Goal: Complete application form: Complete application form

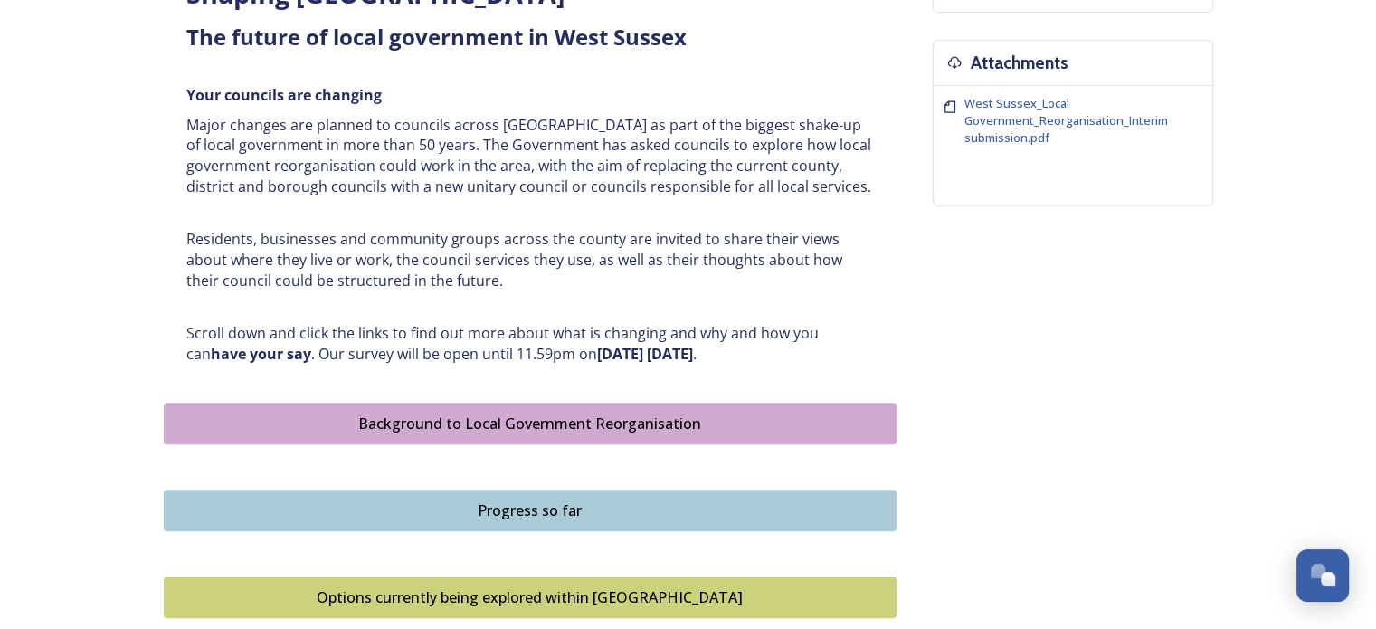
scroll to position [1093, 0]
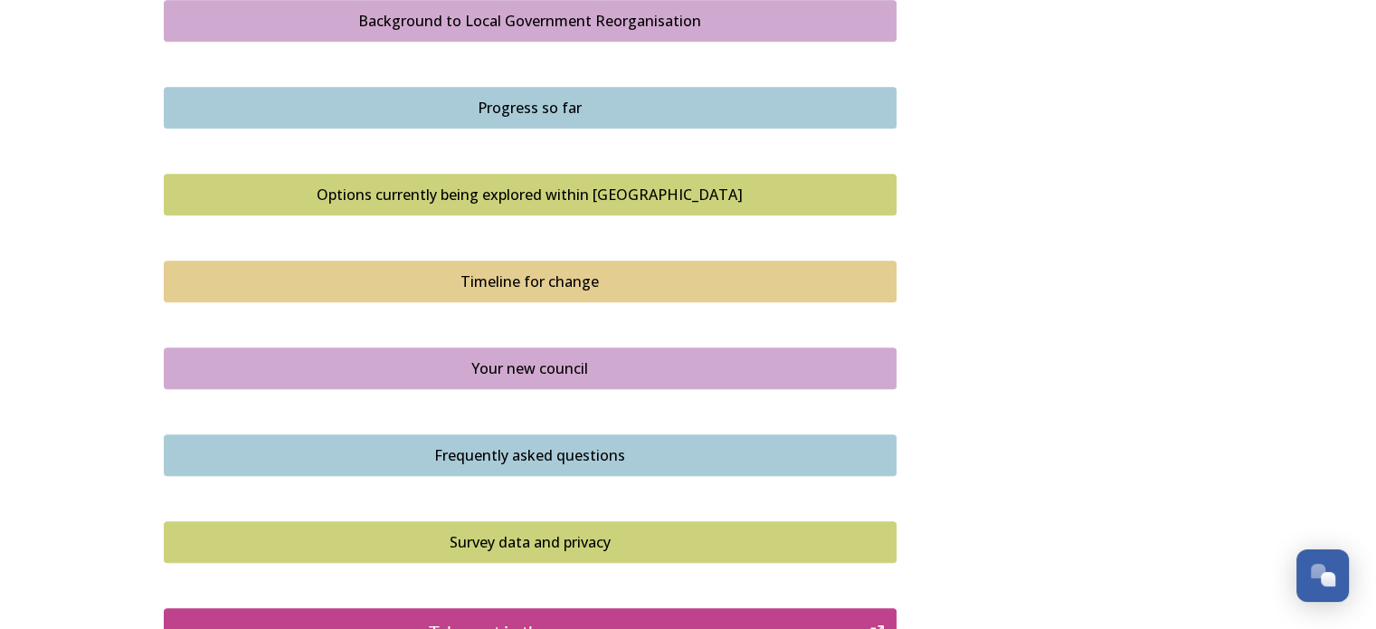
click at [572, 13] on div "Background to Local Government Reorganisation" at bounding box center [530, 21] width 713 height 22
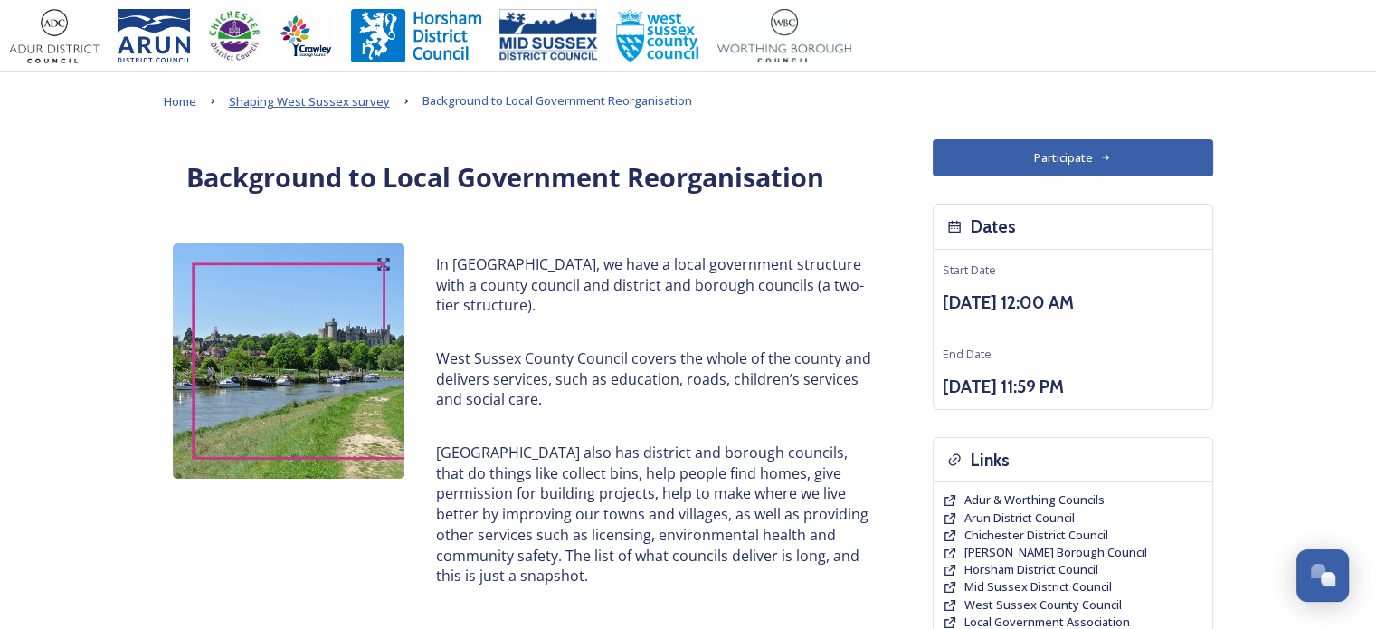
click at [346, 100] on span "Shaping West Sussex survey" at bounding box center [309, 101] width 161 height 16
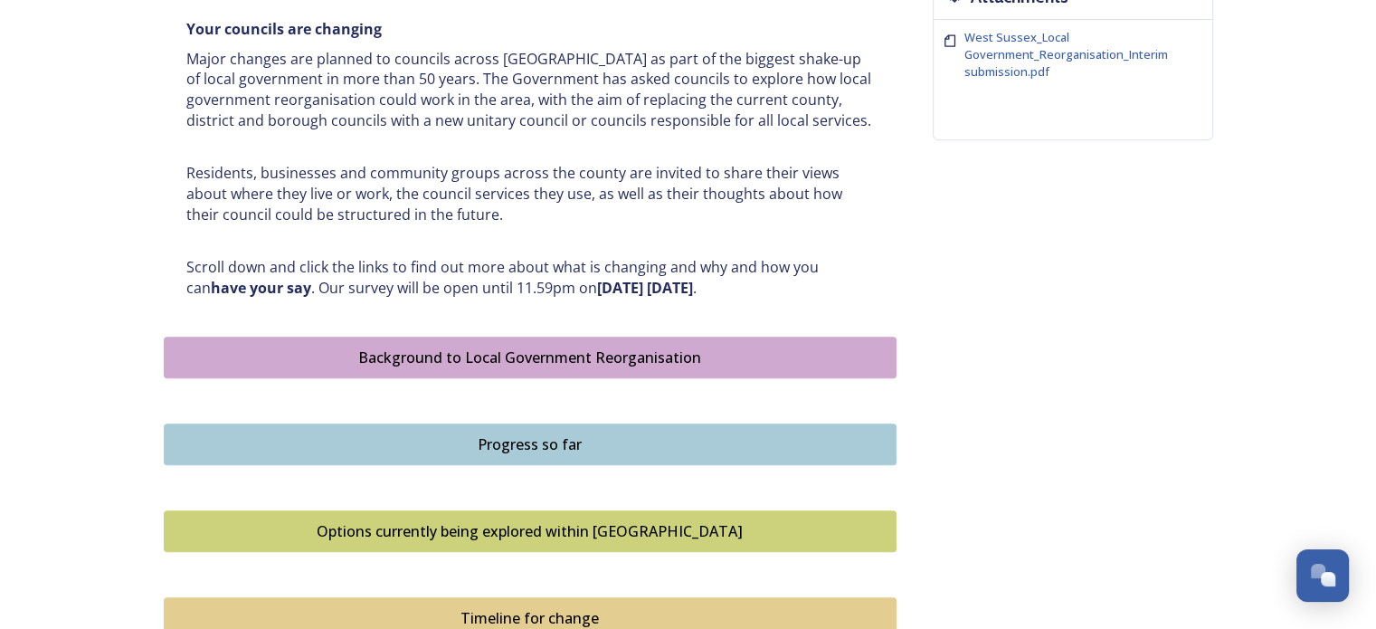
scroll to position [760, 0]
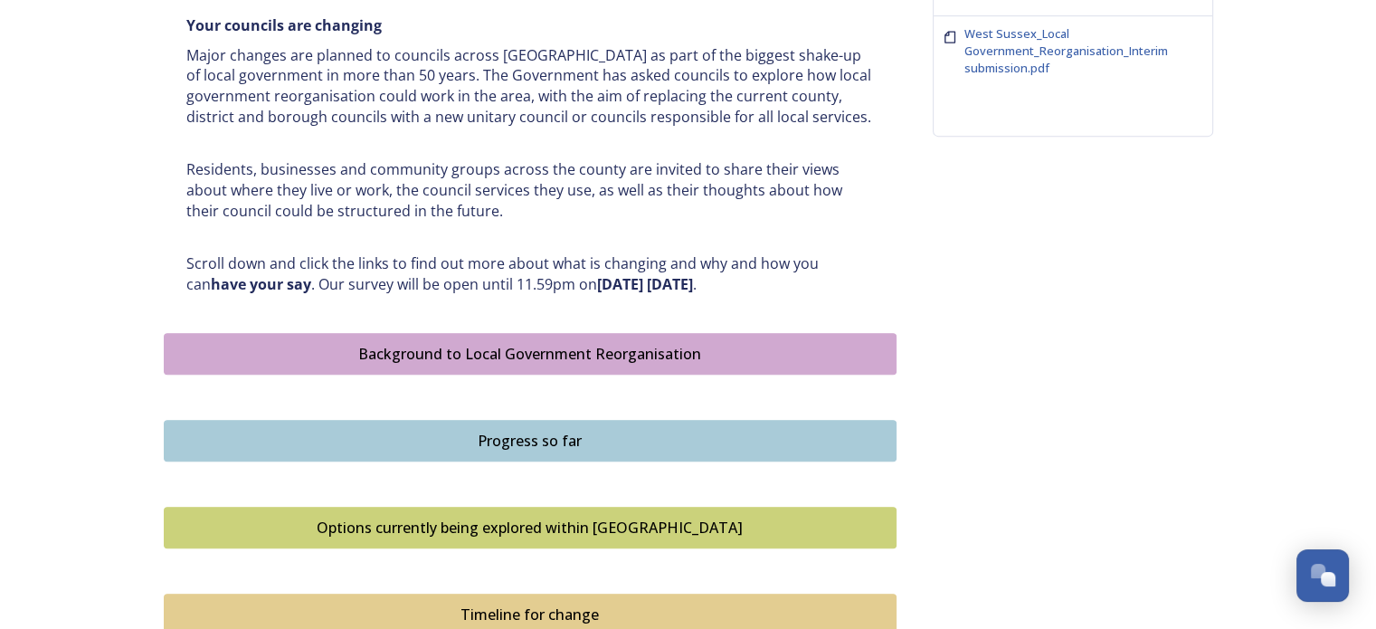
click at [496, 437] on div "Progress so far" at bounding box center [530, 441] width 713 height 22
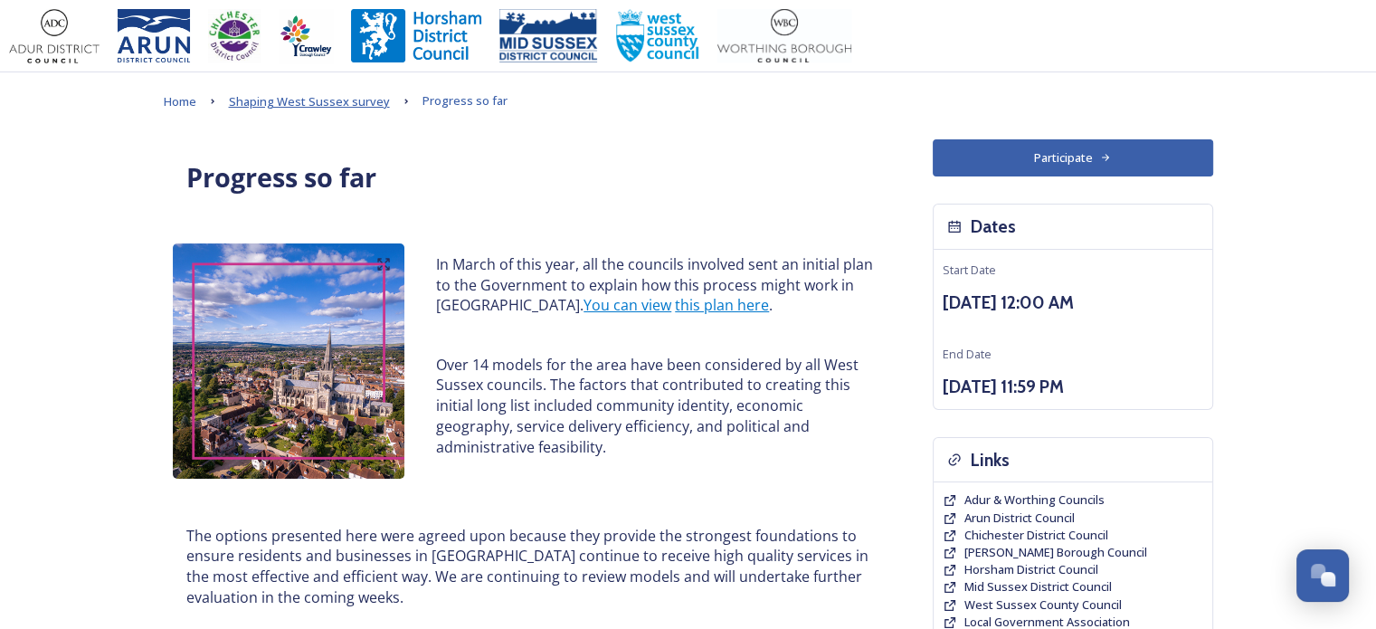
click at [276, 99] on span "Shaping West Sussex survey" at bounding box center [309, 101] width 161 height 16
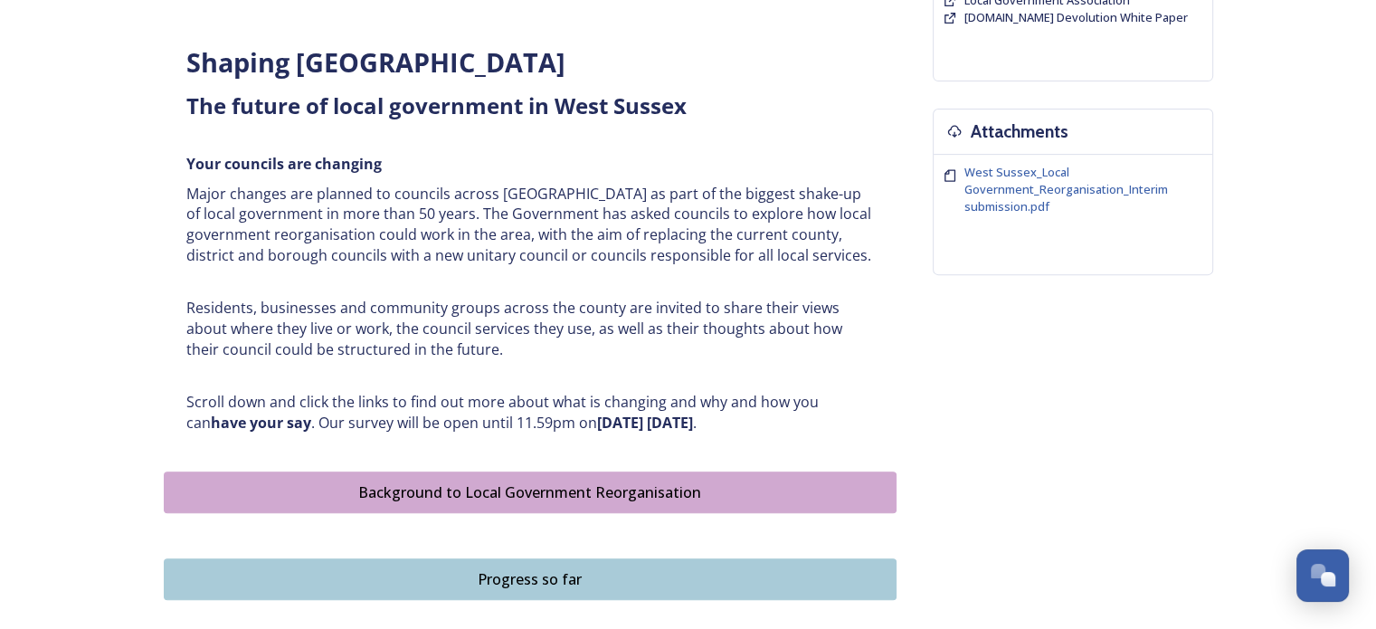
scroll to position [687, 0]
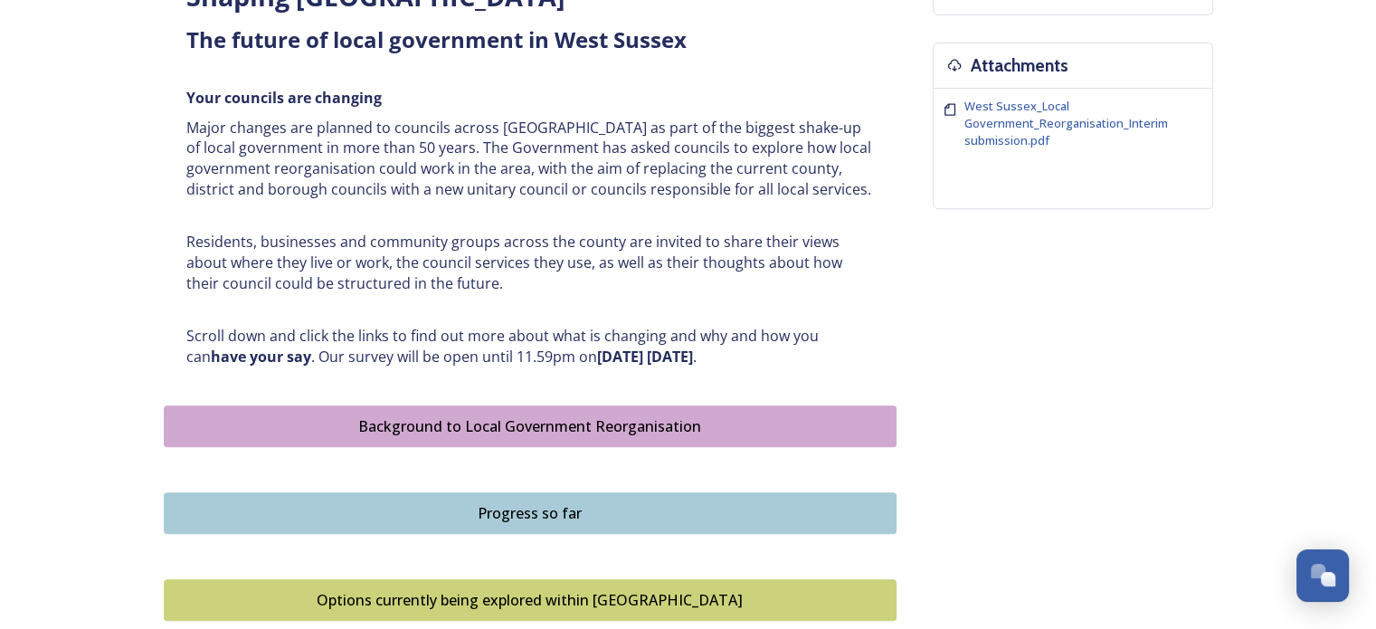
click at [620, 415] on div "Background to Local Government Reorganisation" at bounding box center [530, 426] width 713 height 22
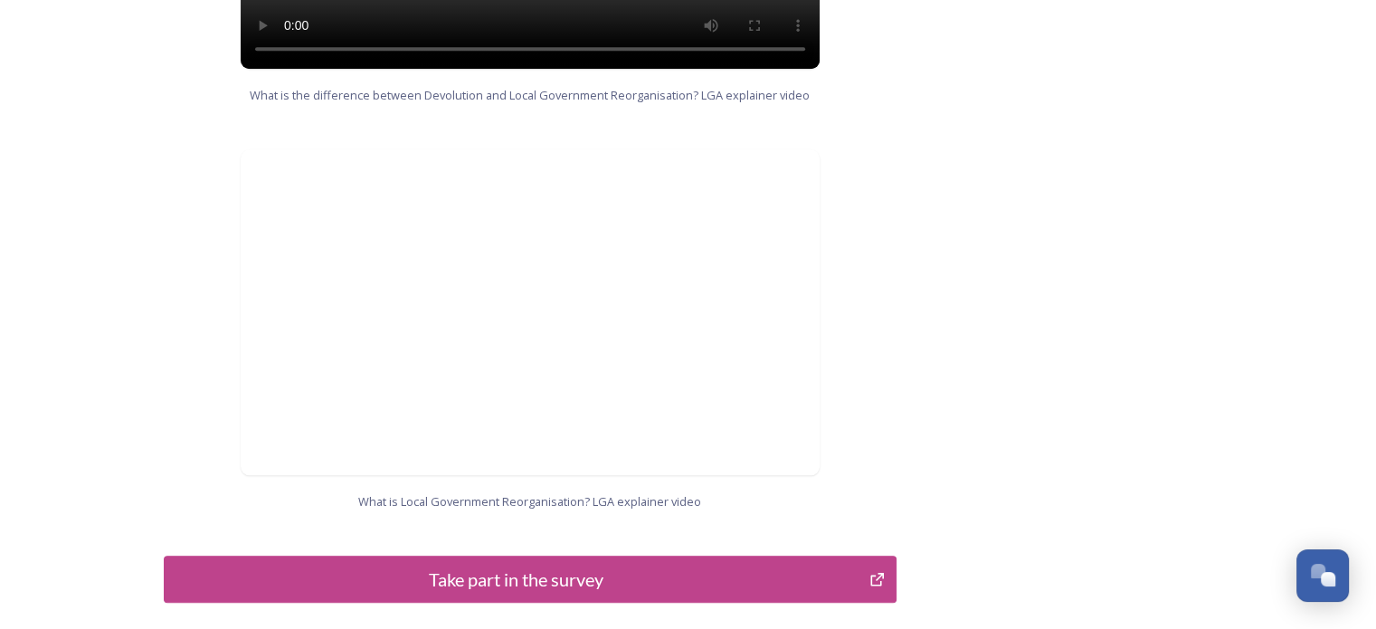
scroll to position [1809, 0]
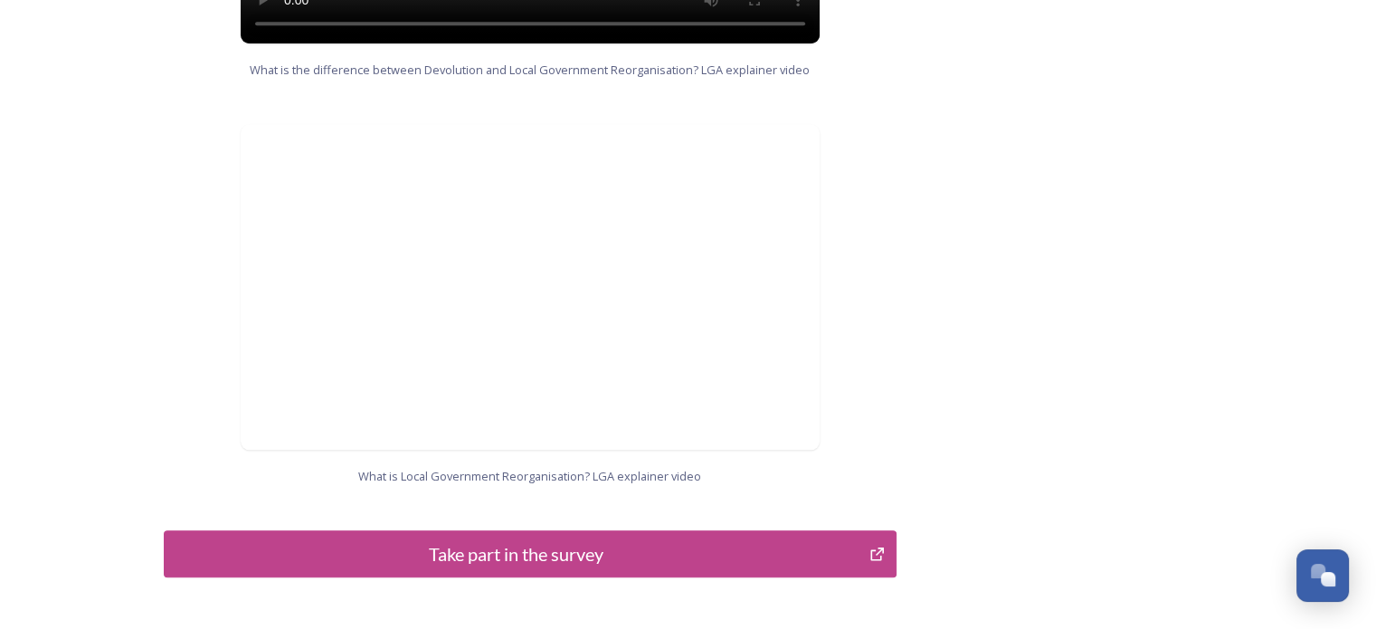
click at [677, 540] on div "Take part in the survey" at bounding box center [517, 553] width 686 height 27
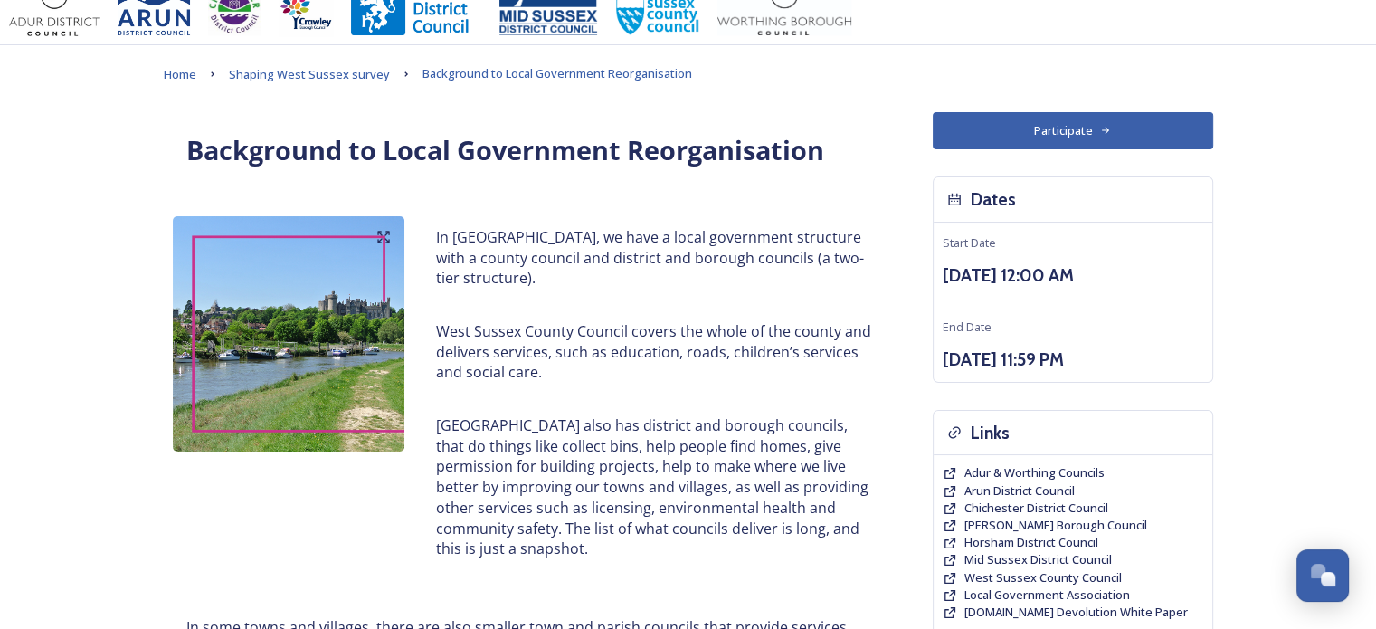
scroll to position [0, 0]
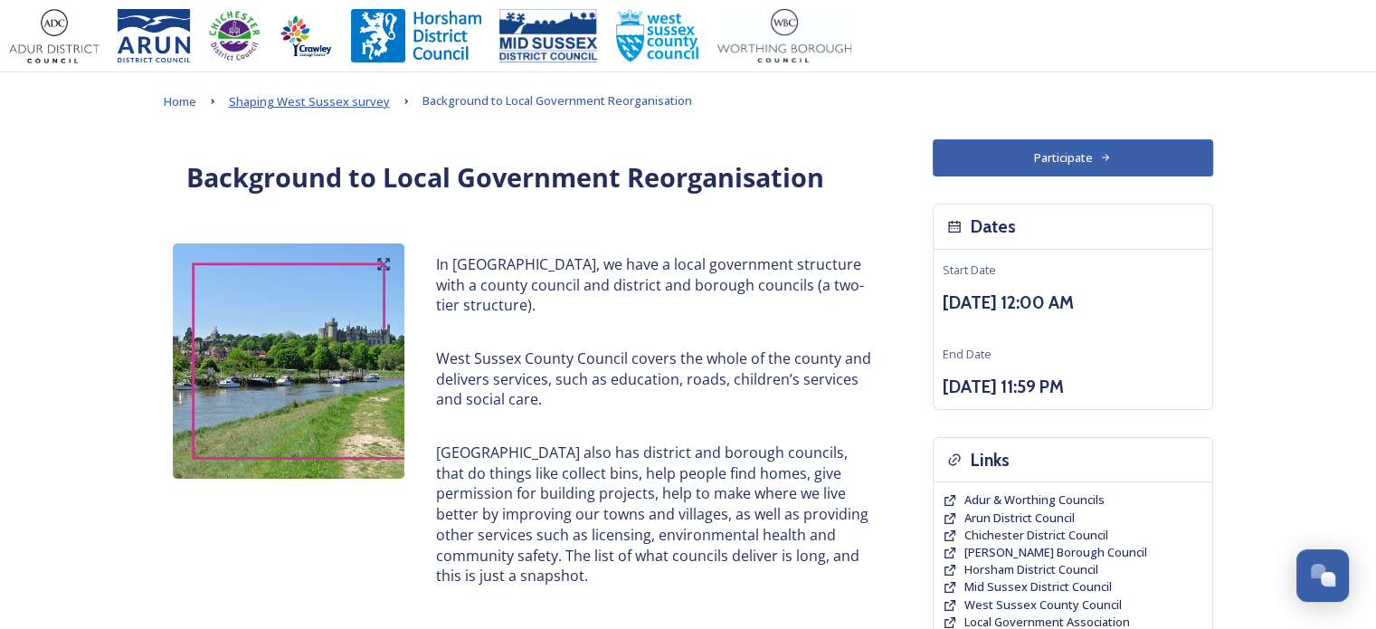
click at [308, 101] on span "Shaping West Sussex survey" at bounding box center [309, 101] width 161 height 16
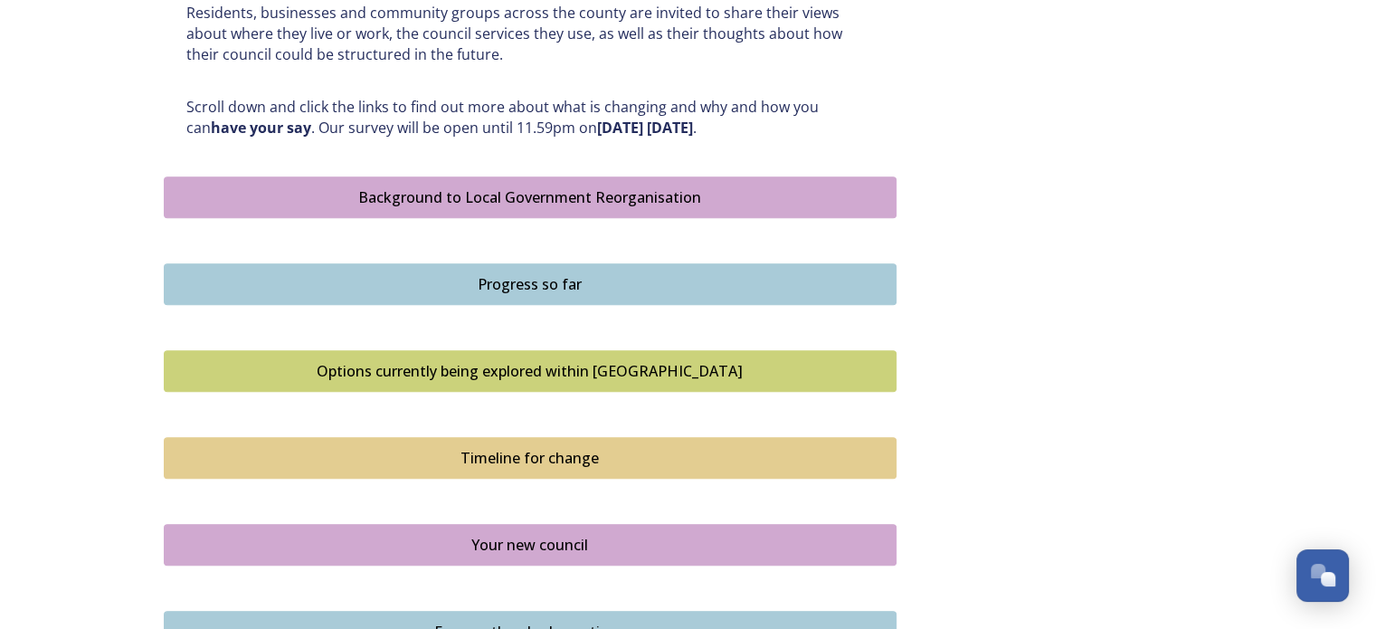
scroll to position [919, 0]
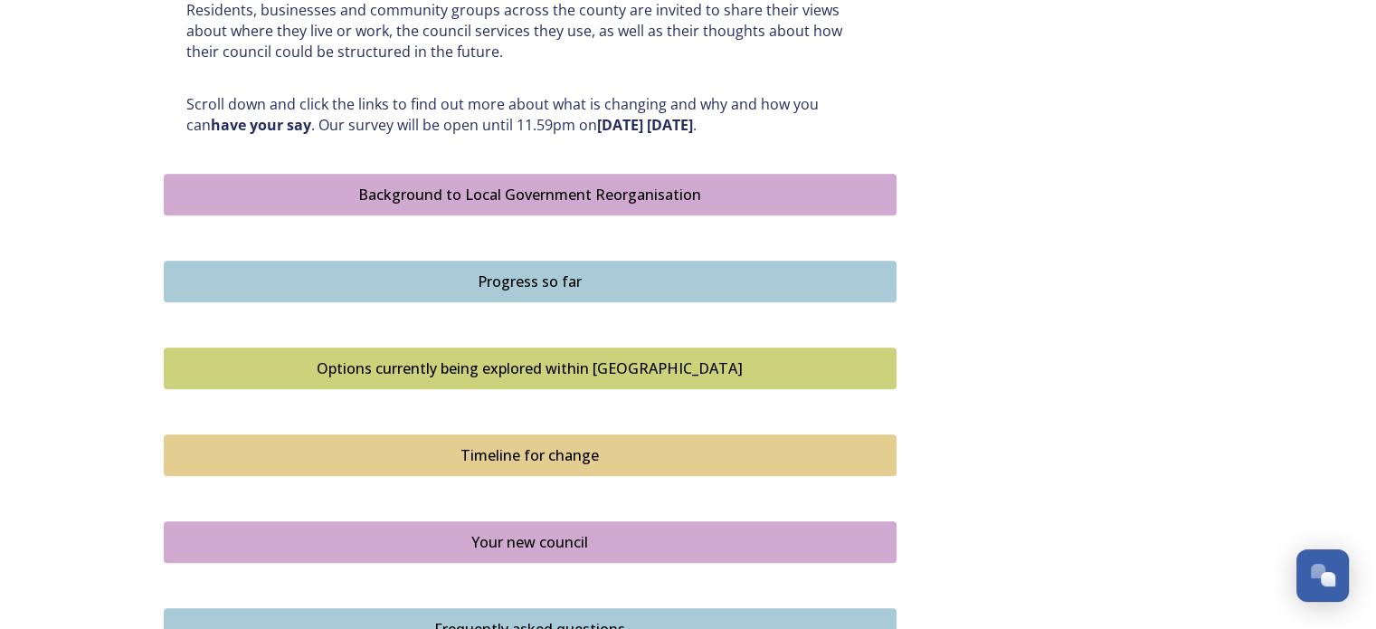
click at [681, 368] on div "Options currently being explored within West Sussex" at bounding box center [530, 368] width 713 height 22
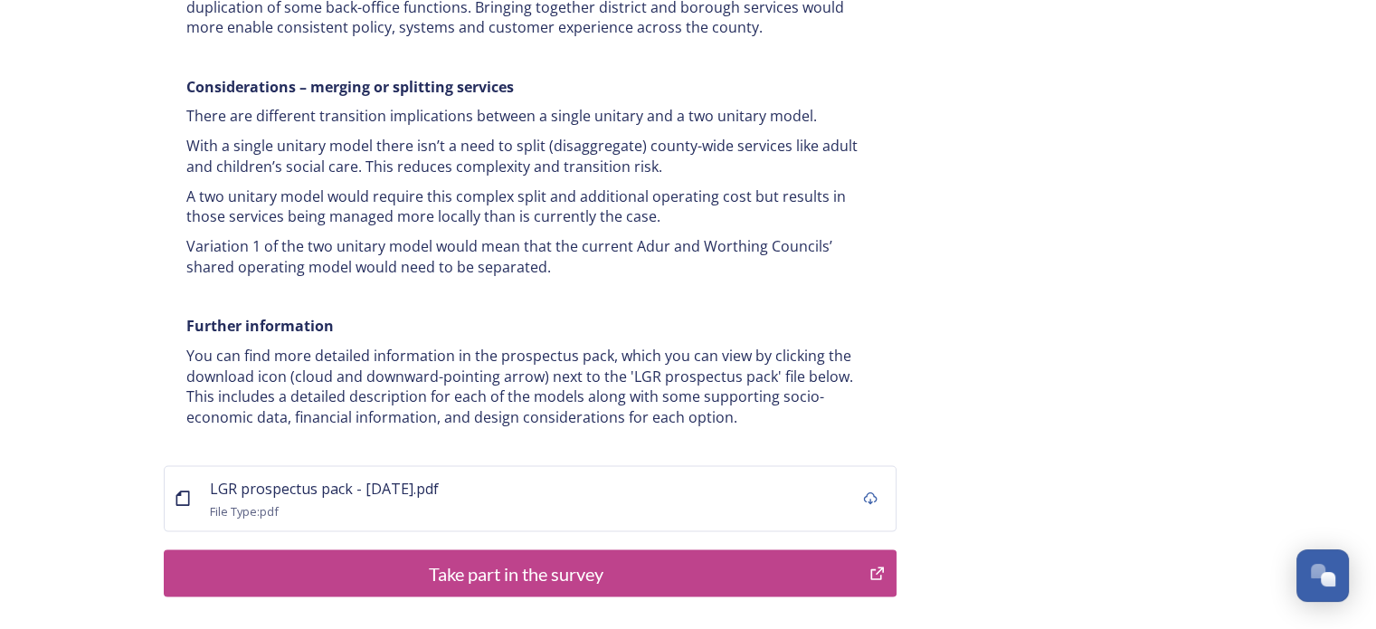
scroll to position [3571, 0]
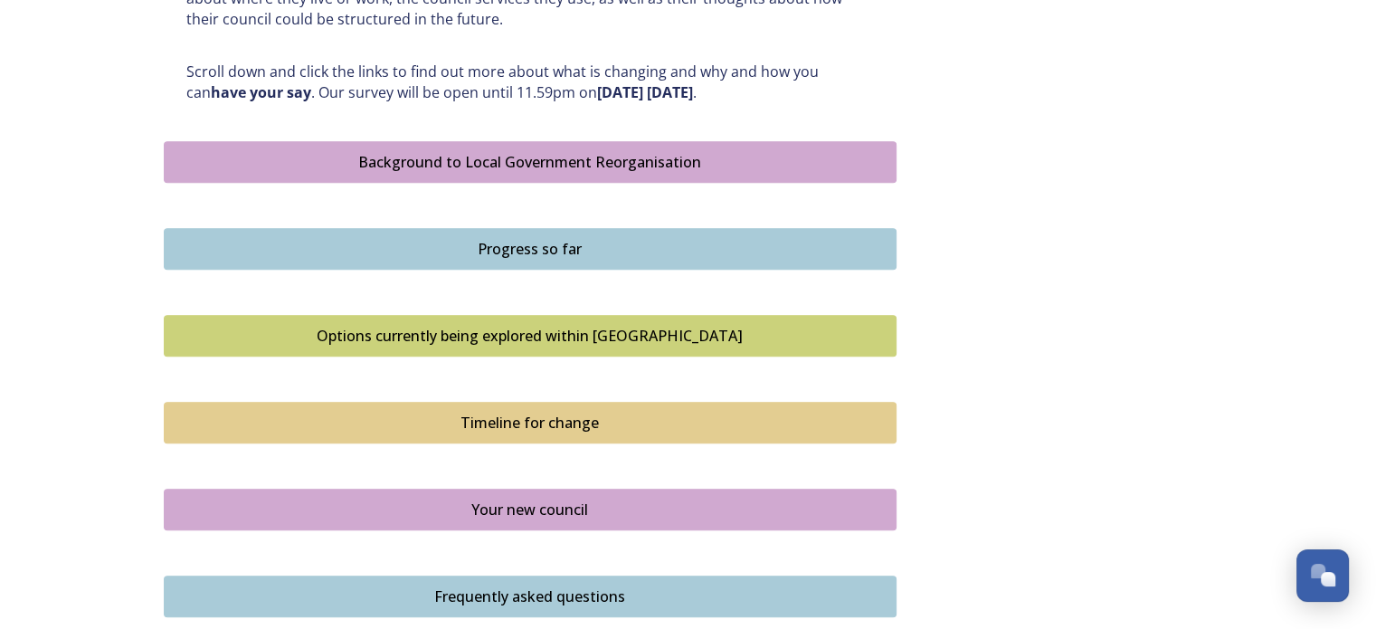
scroll to position [970, 0]
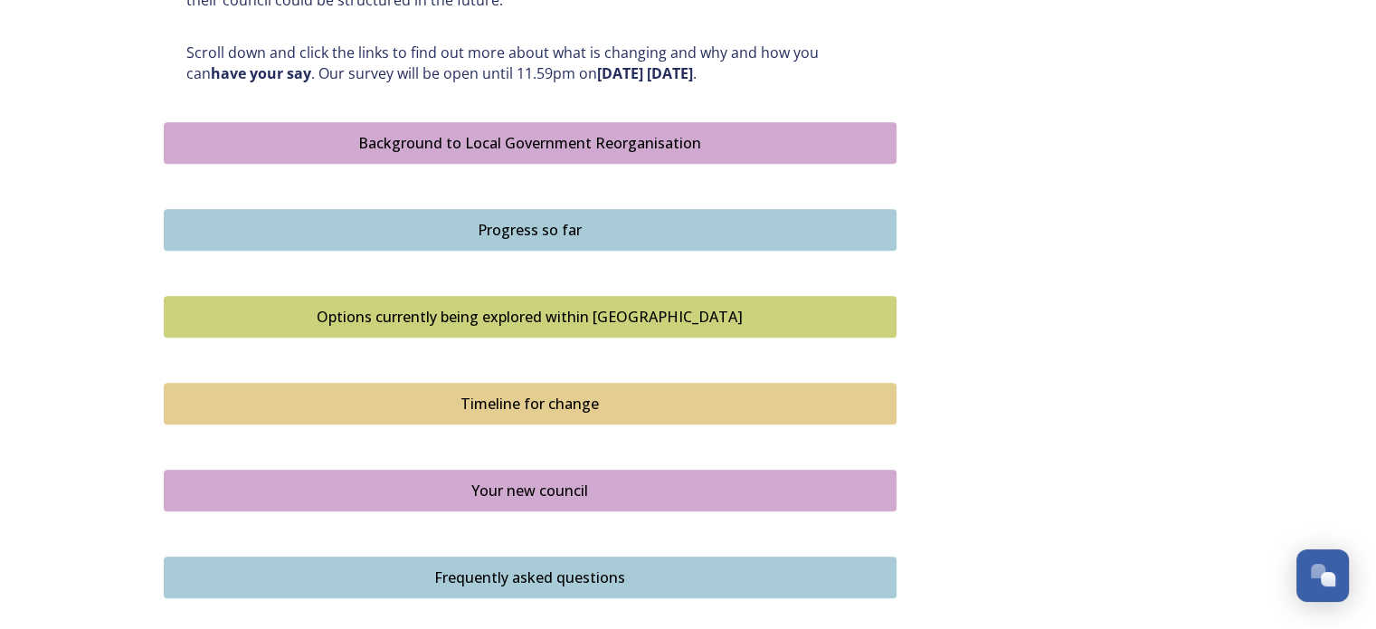
click at [544, 401] on div "Timeline for change" at bounding box center [530, 404] width 713 height 22
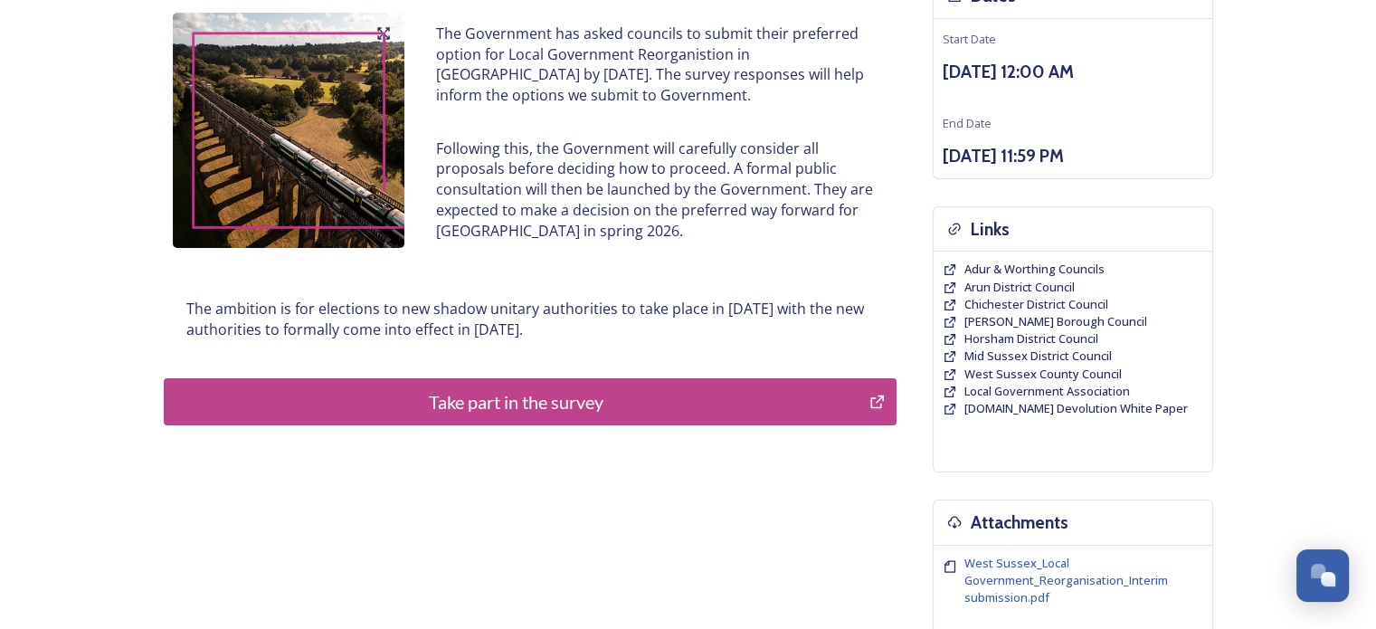
scroll to position [233, 0]
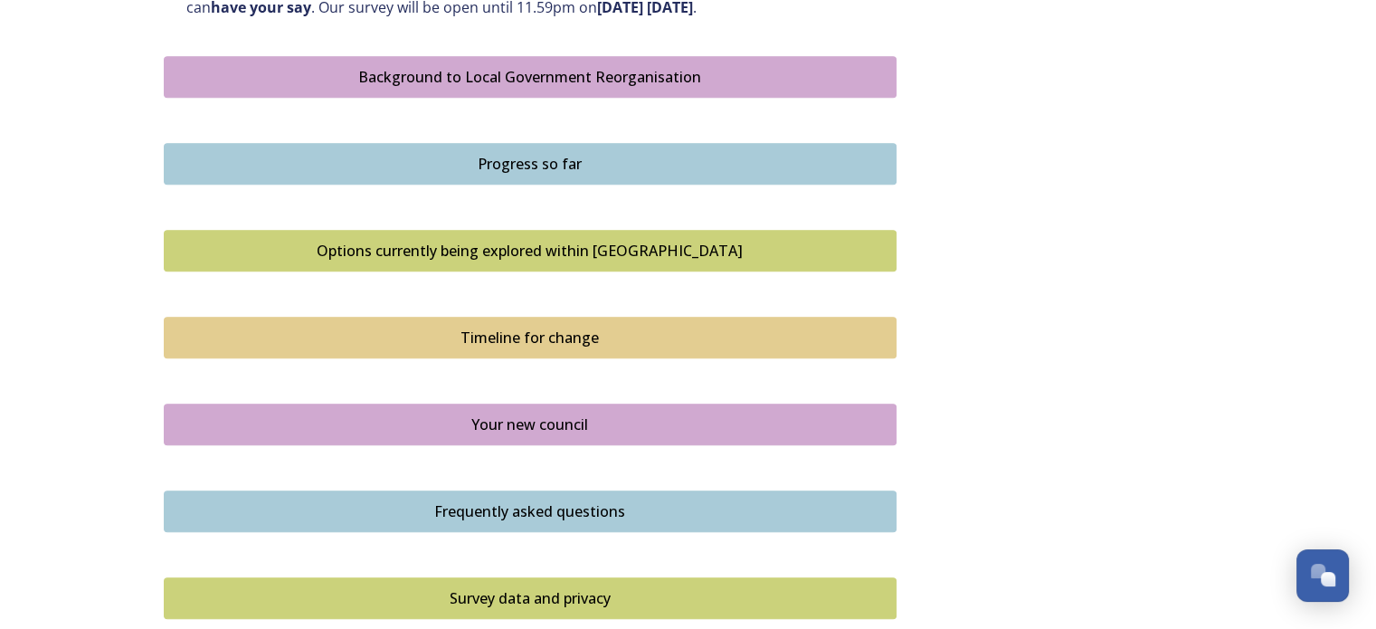
scroll to position [1041, 0]
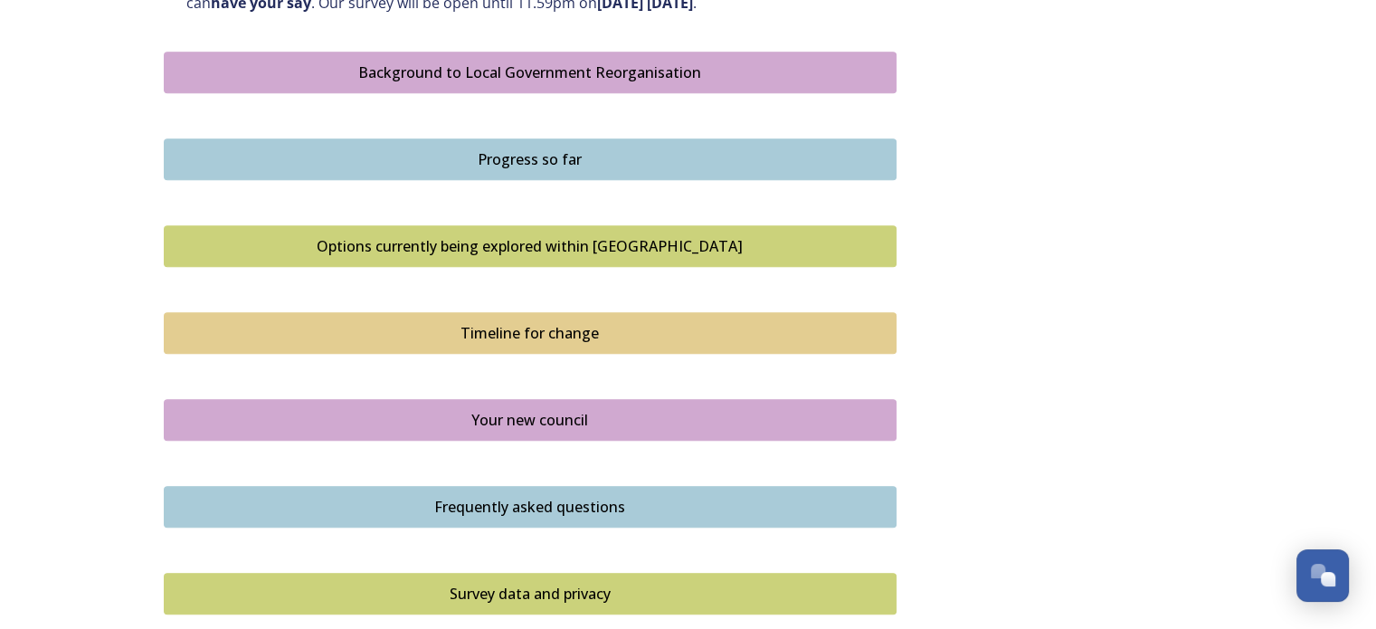
drag, startPoint x: 1386, startPoint y: 67, endPoint x: 495, endPoint y: 408, distance: 953.9
click at [495, 409] on div "Your new council" at bounding box center [530, 420] width 713 height 22
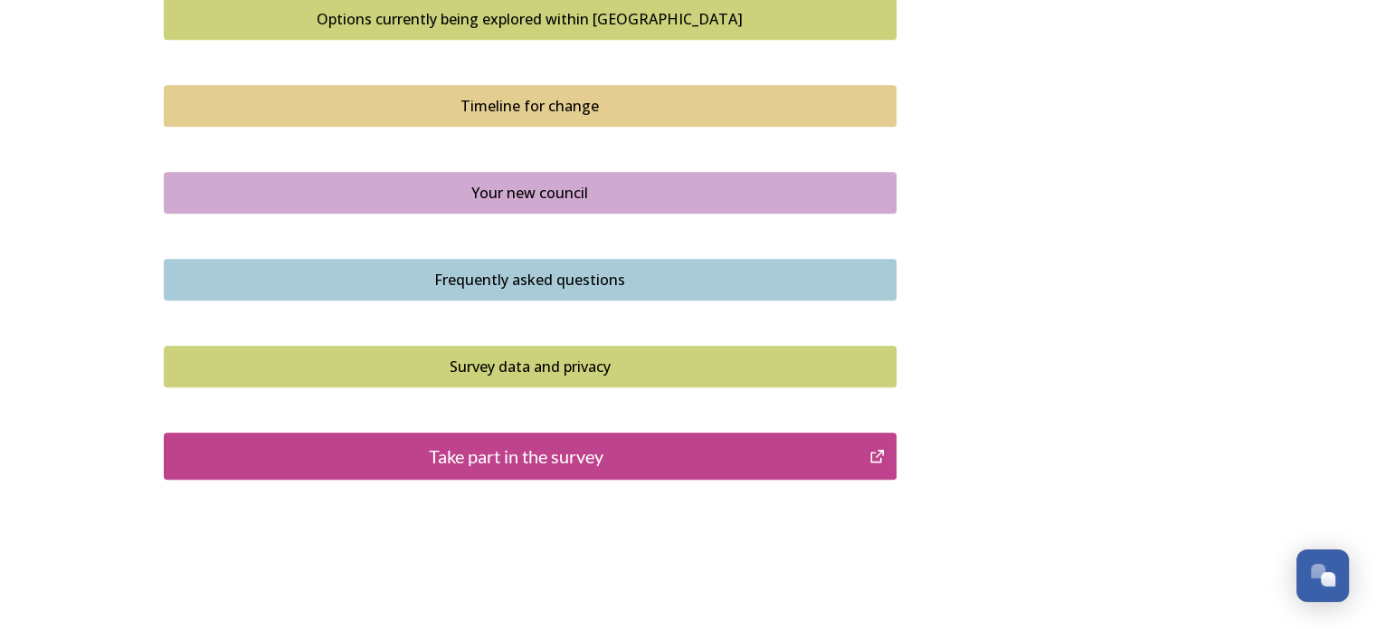
scroll to position [1274, 0]
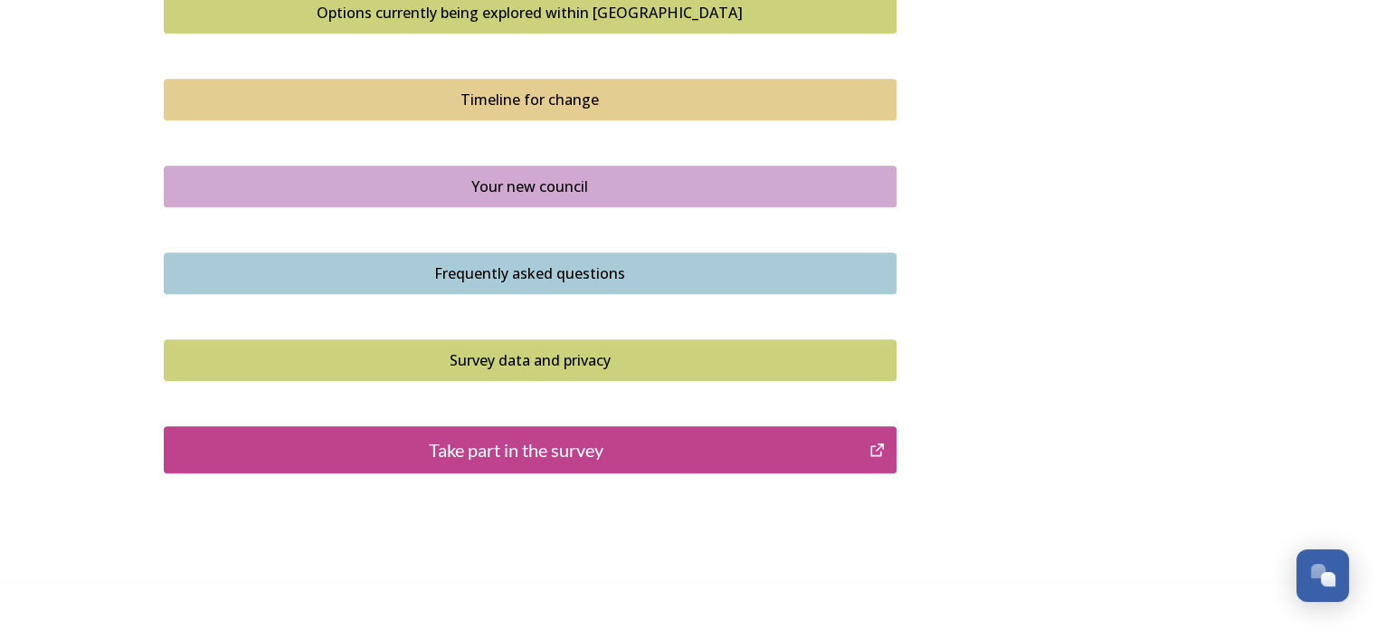
click at [757, 256] on button "Frequently asked questions" at bounding box center [530, 273] width 733 height 42
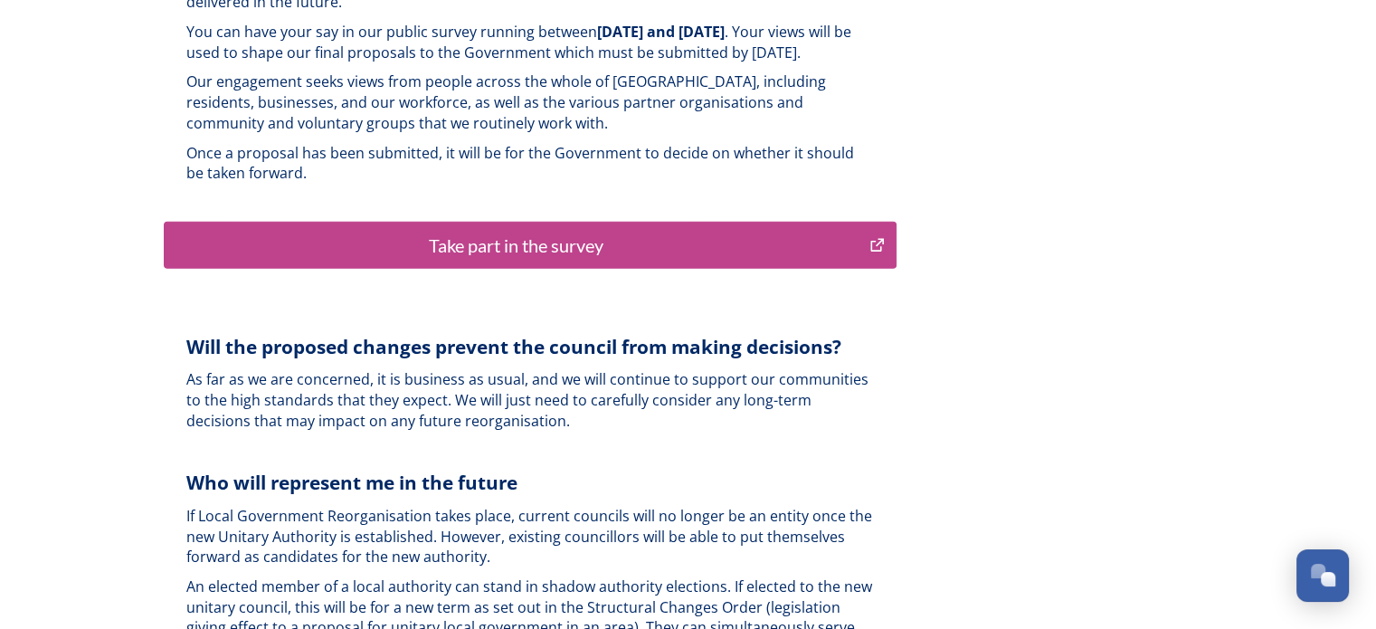
scroll to position [4578, 0]
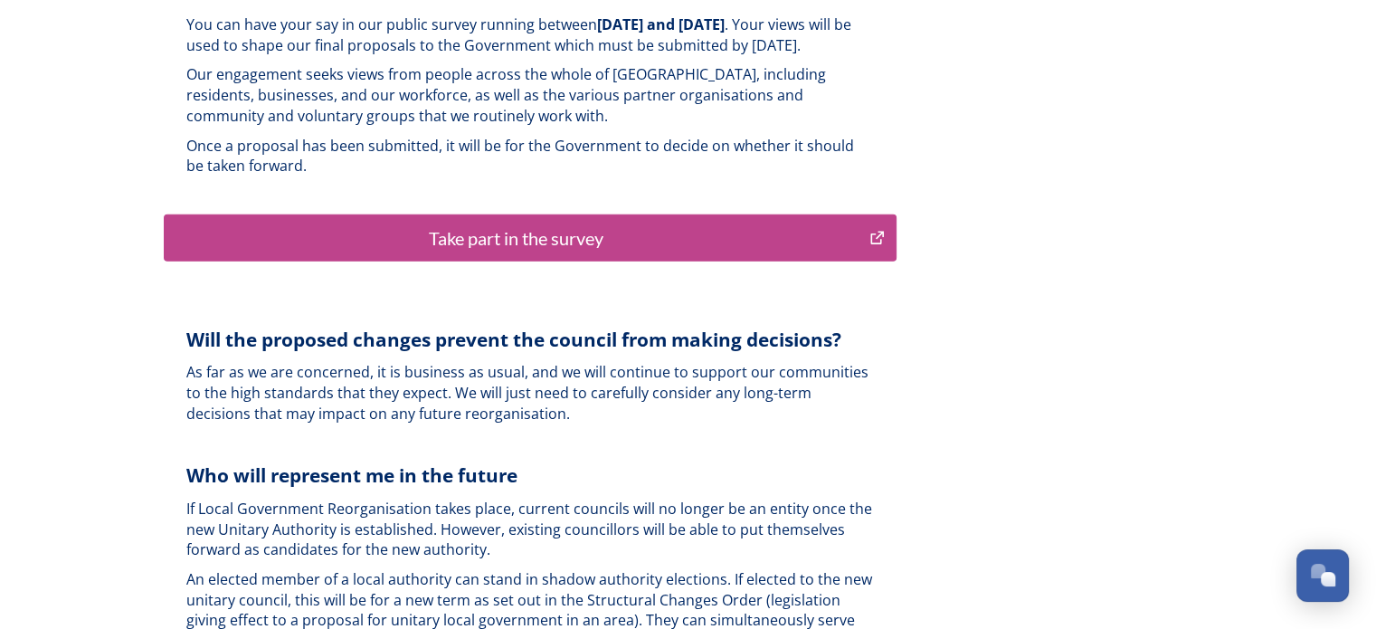
drag, startPoint x: 1388, startPoint y: 328, endPoint x: 1245, endPoint y: 521, distance: 239.9
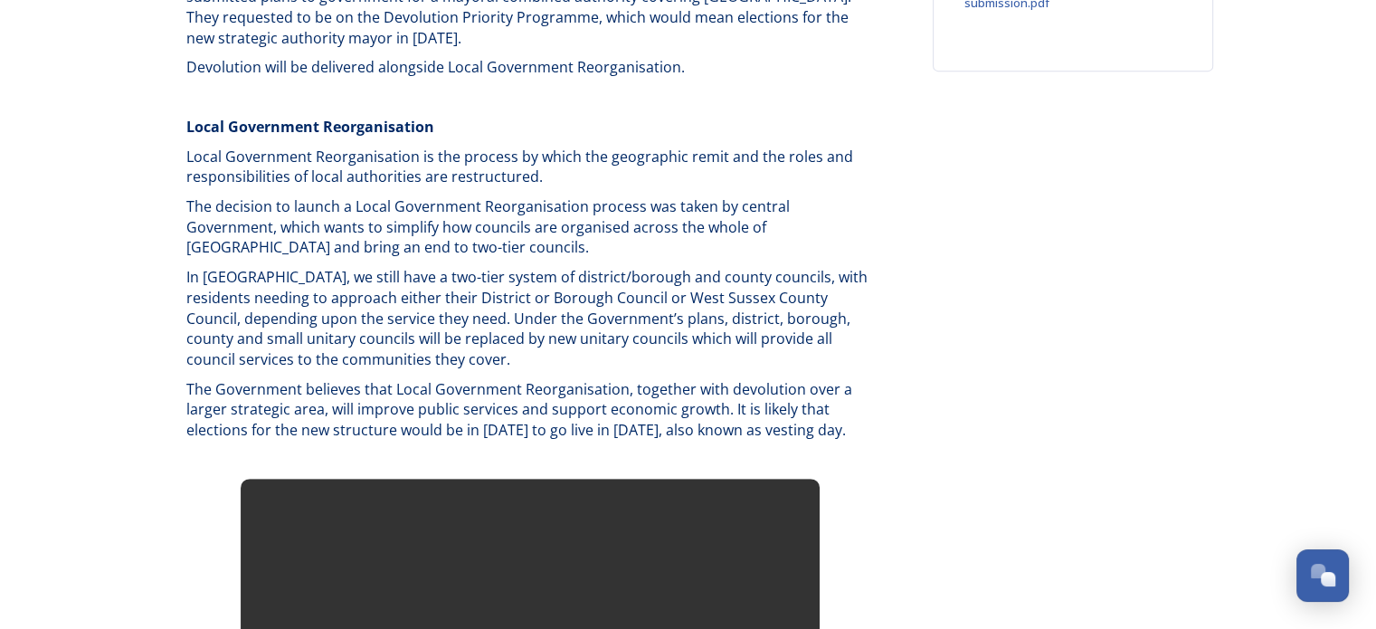
scroll to position [0, 0]
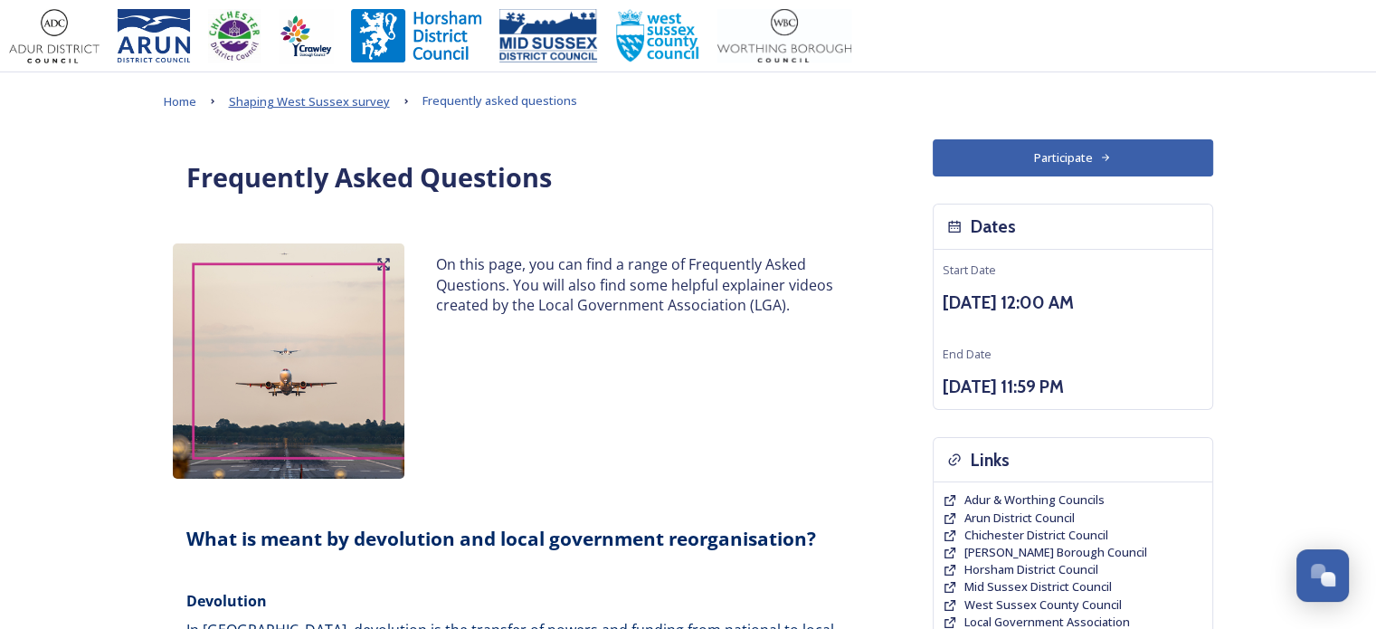
click at [330, 100] on span "Shaping West Sussex survey" at bounding box center [309, 101] width 161 height 16
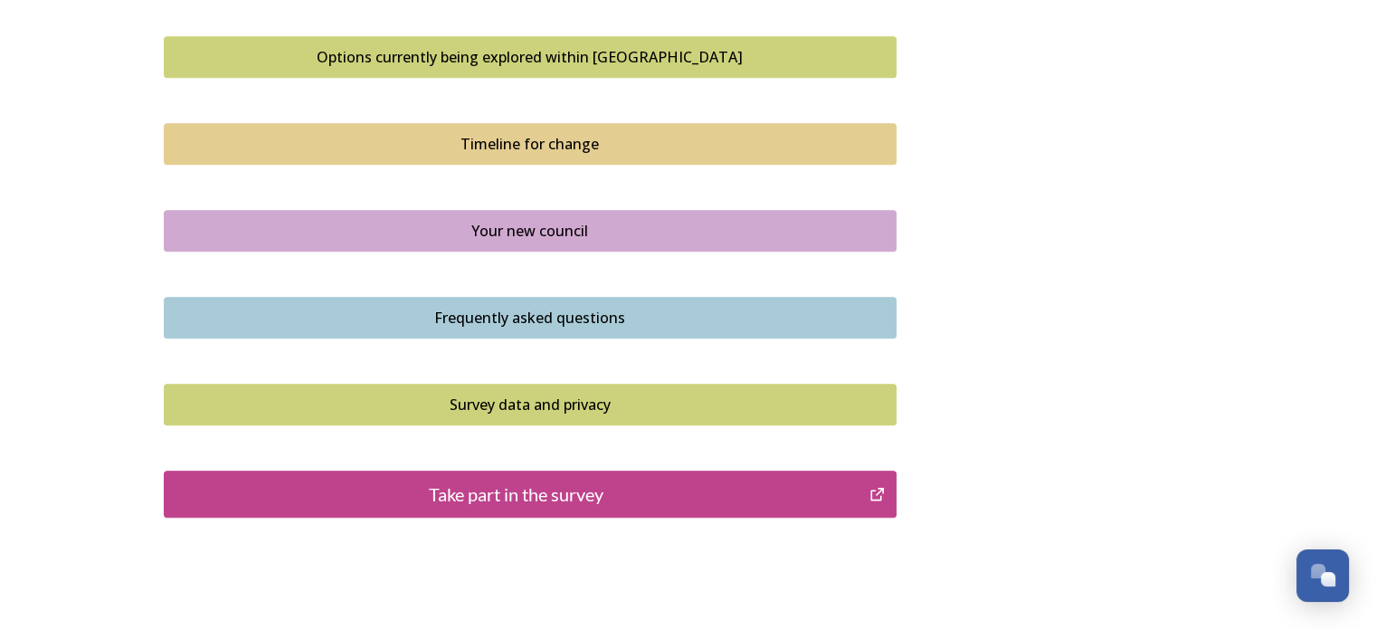
scroll to position [1235, 0]
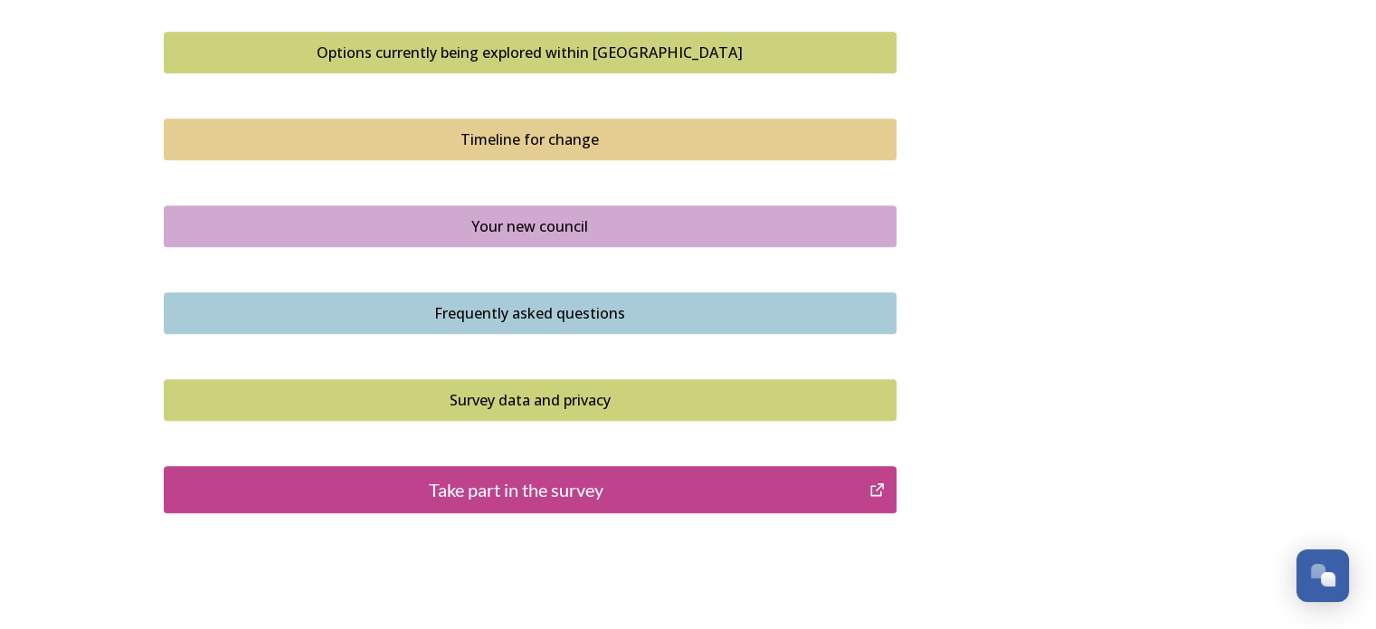
click at [722, 396] on div "Survey data and privacy" at bounding box center [530, 400] width 713 height 22
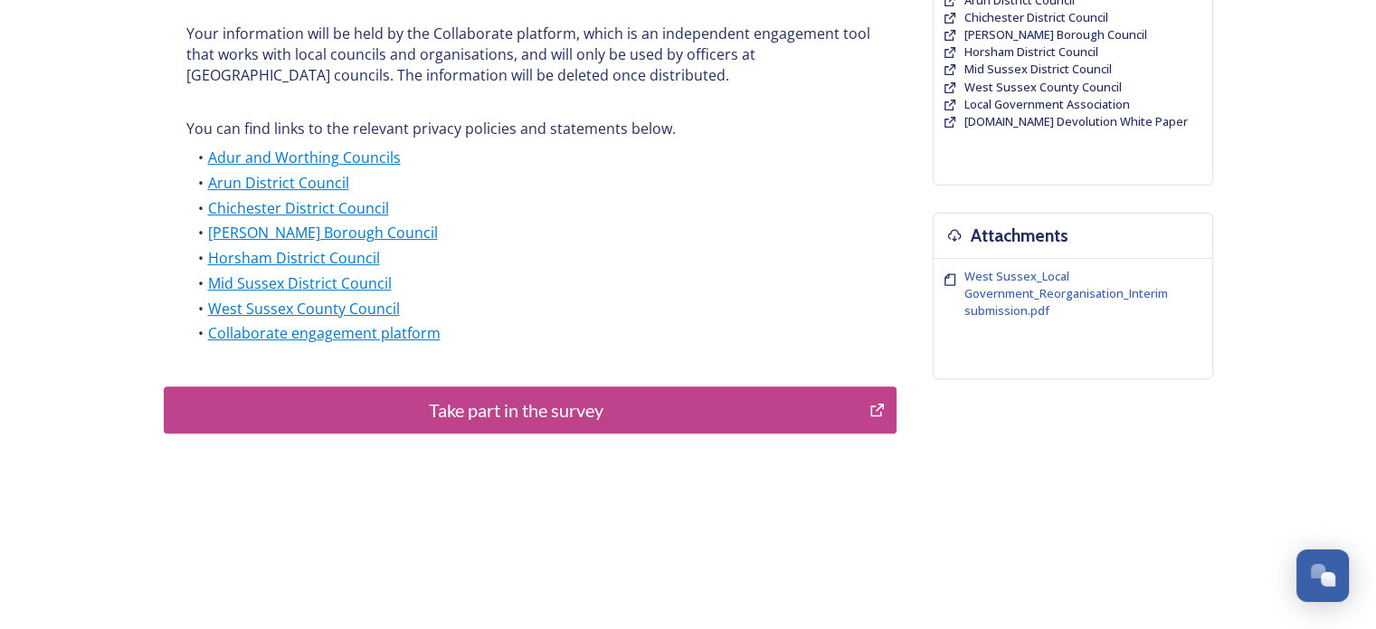
scroll to position [520, 0]
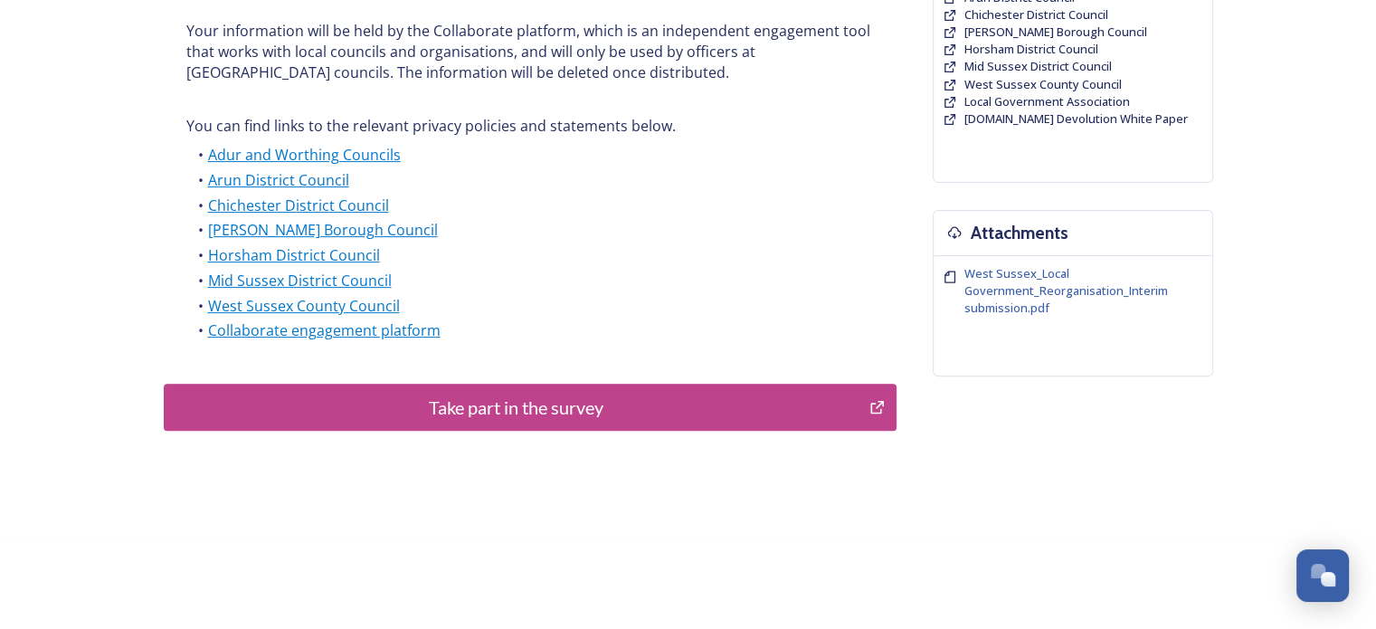
click at [525, 391] on button "Take part in the survey" at bounding box center [530, 406] width 733 height 47
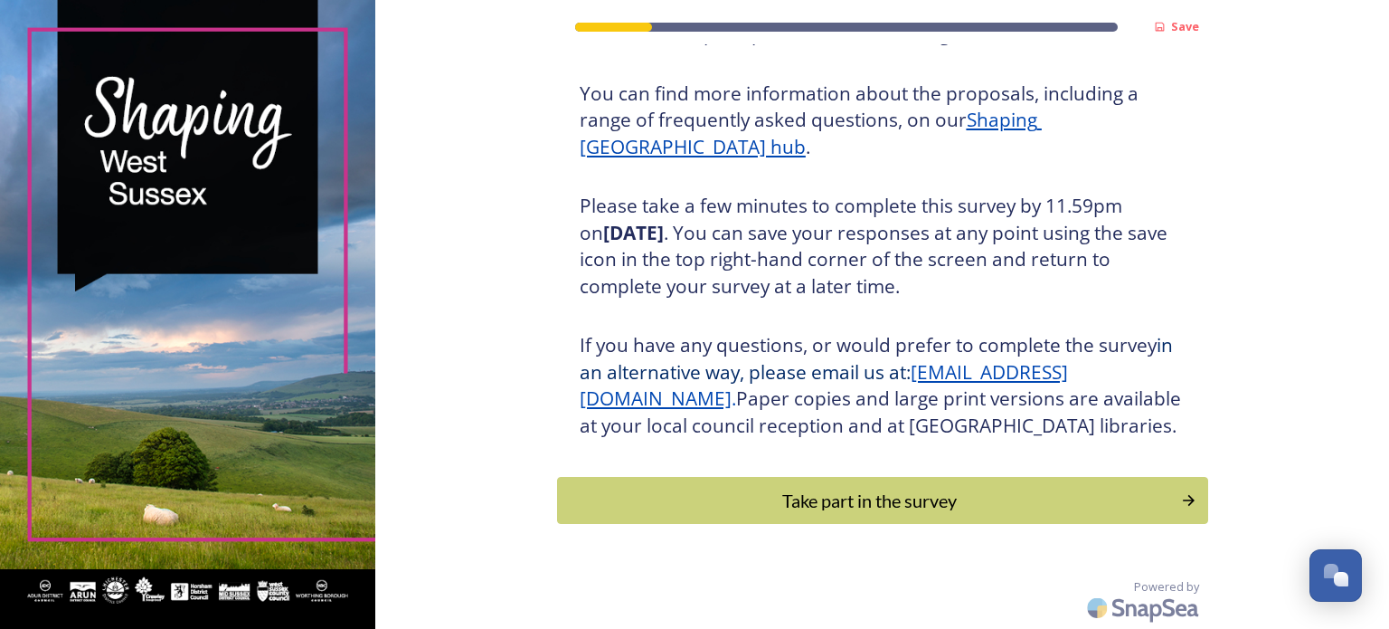
scroll to position [239, 0]
click at [1130, 486] on button "Take part in the survey" at bounding box center [883, 501] width 658 height 48
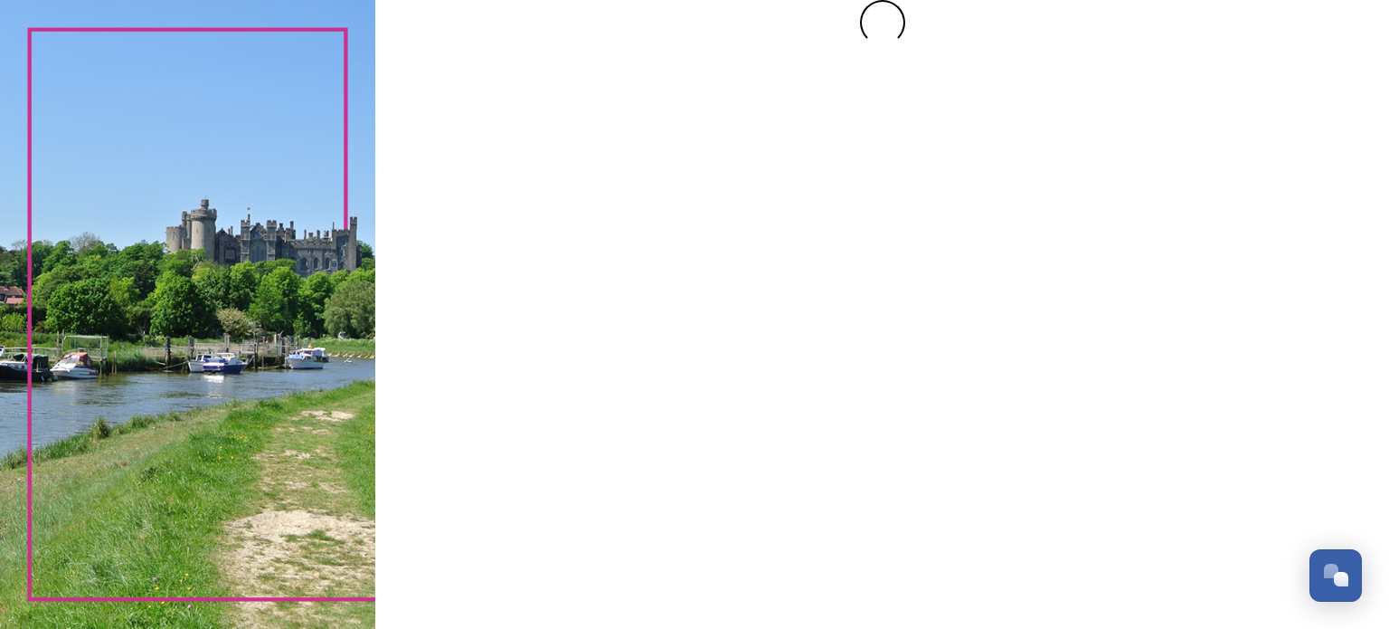
scroll to position [0, 0]
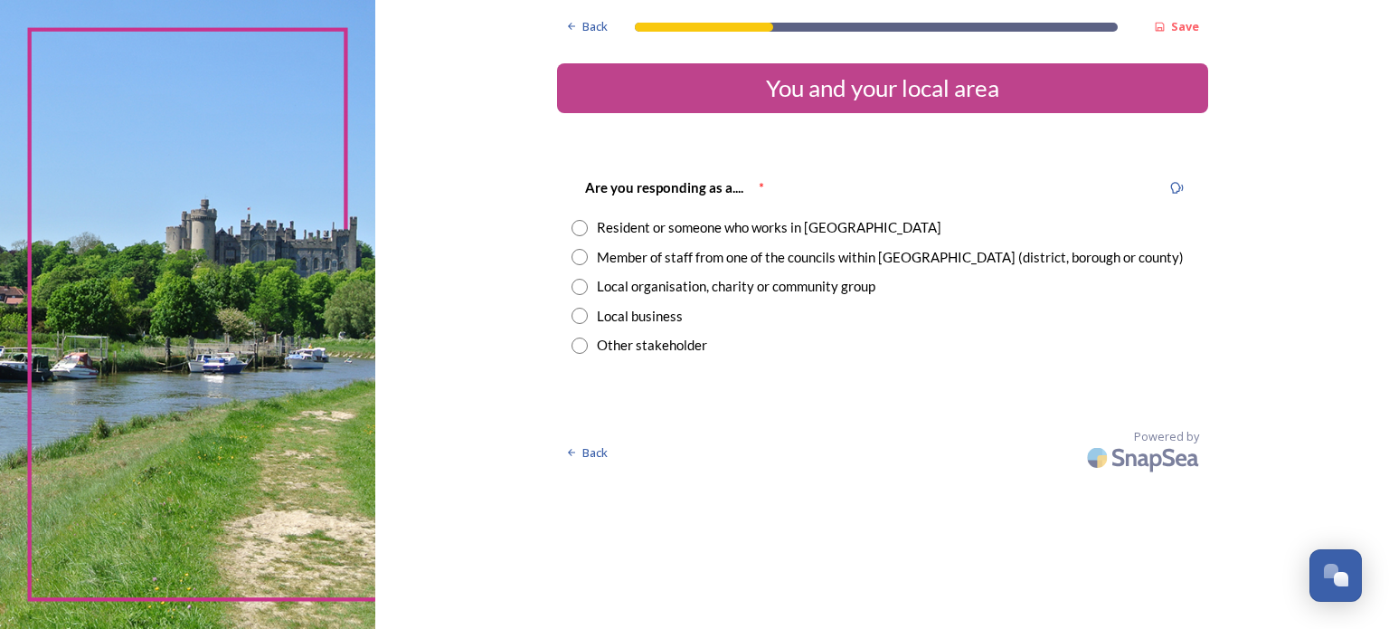
click at [575, 285] on input "radio" at bounding box center [580, 287] width 16 height 16
radio input "true"
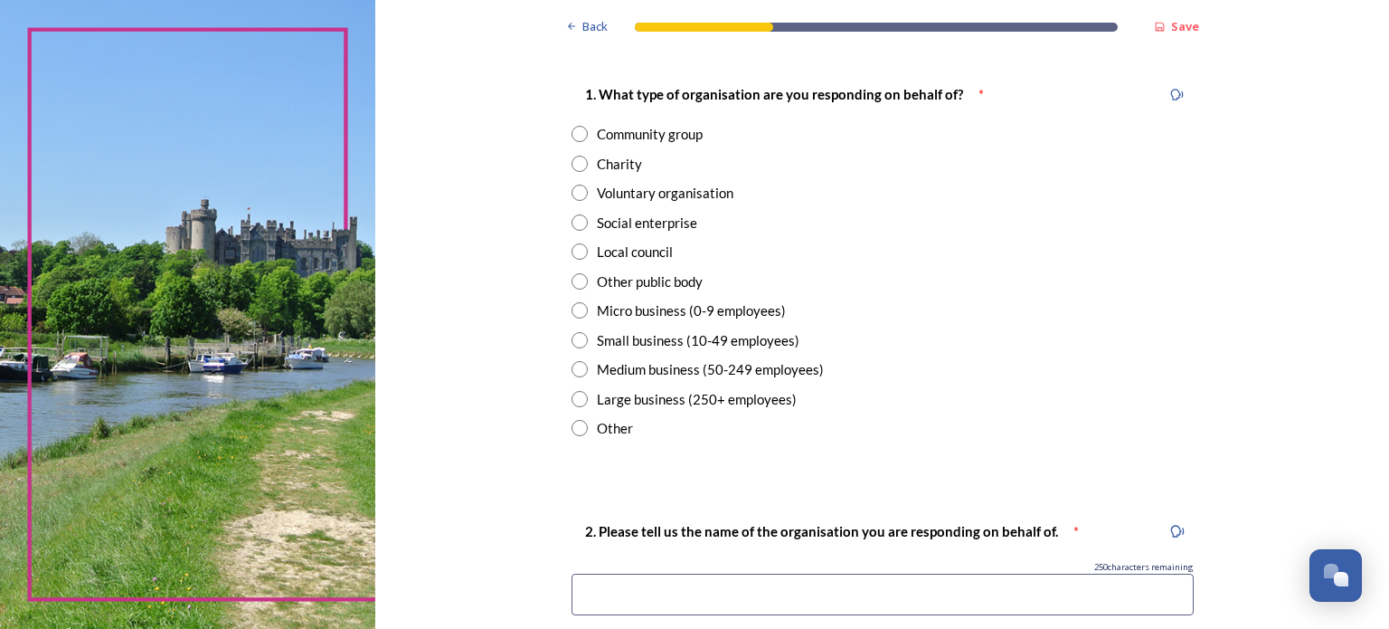
scroll to position [376, 0]
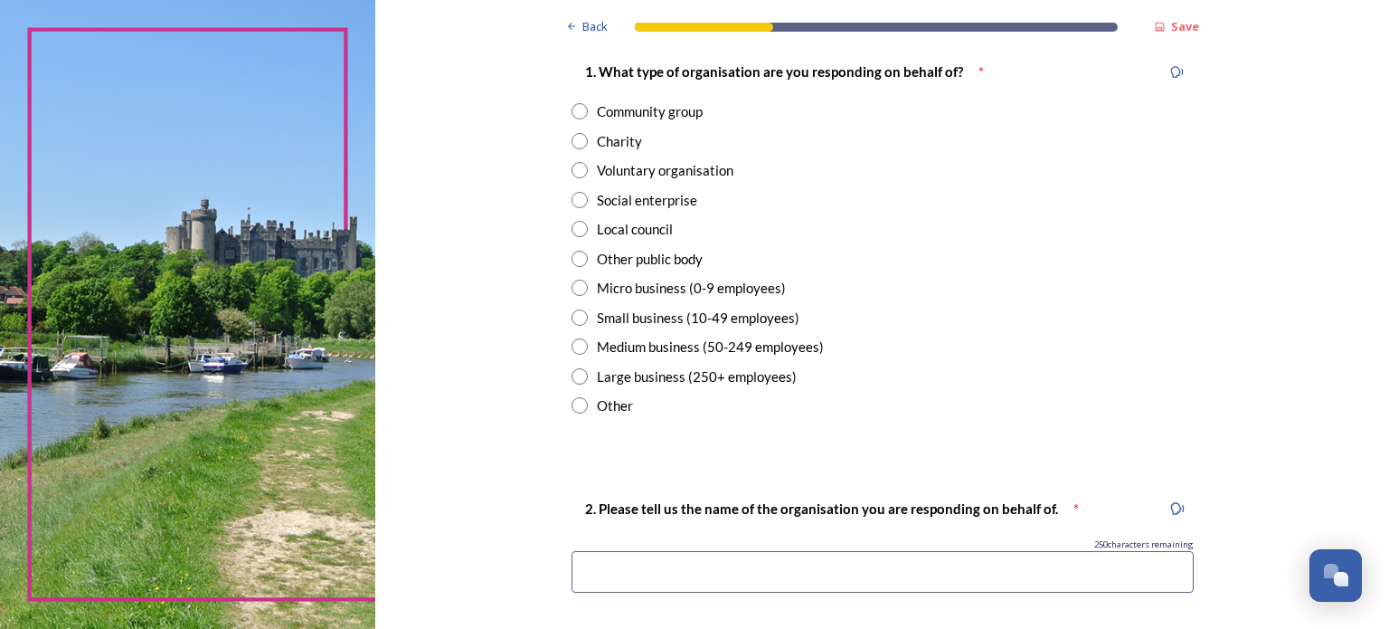
click at [573, 165] on input "radio" at bounding box center [580, 170] width 16 height 16
radio input "true"
click at [968, 575] on input at bounding box center [883, 572] width 622 height 42
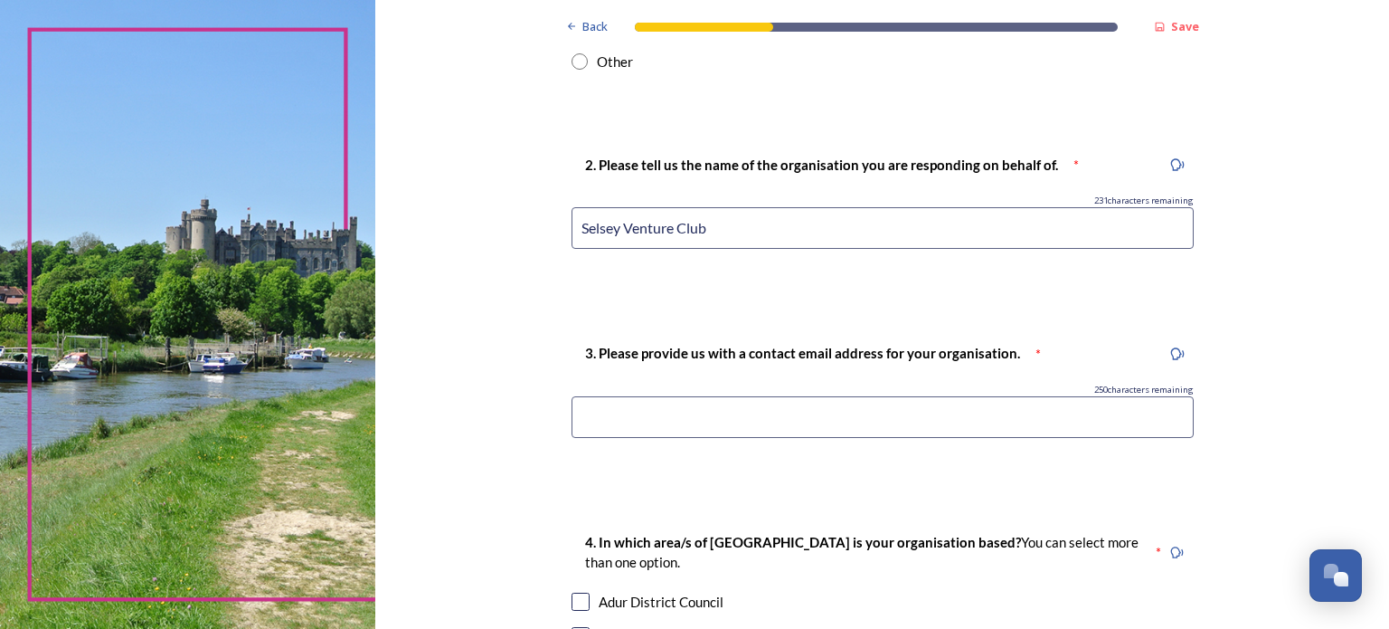
scroll to position [727, 0]
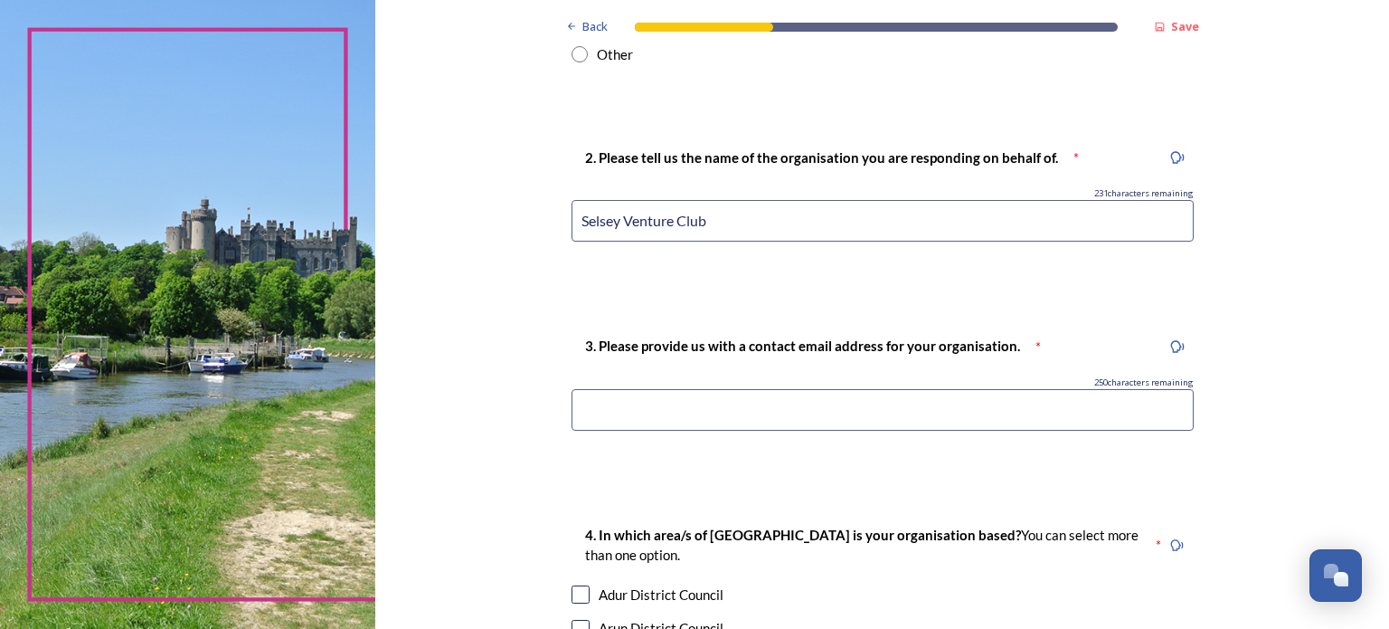
type input "Selsey Venture Club"
click at [912, 420] on input at bounding box center [883, 410] width 622 height 42
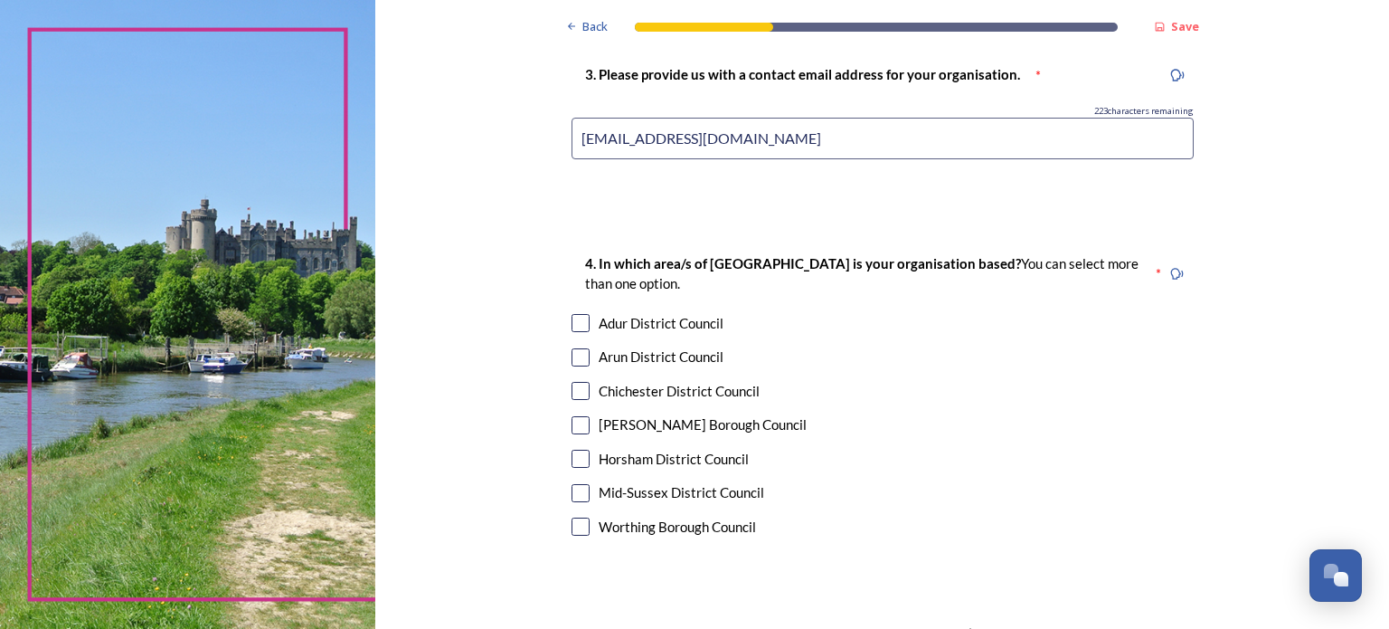
scroll to position [1008, 0]
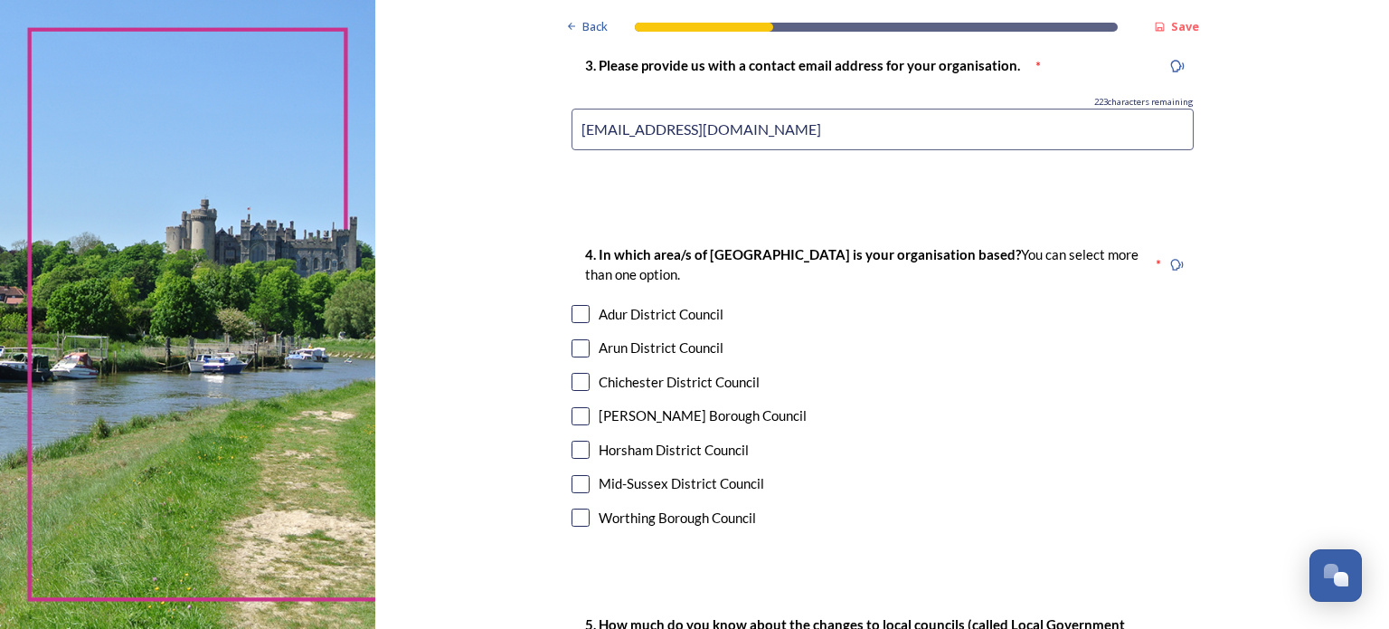
type input "[EMAIL_ADDRESS][DOMAIN_NAME]"
click at [575, 379] on input "checkbox" at bounding box center [581, 382] width 18 height 18
checkbox input "true"
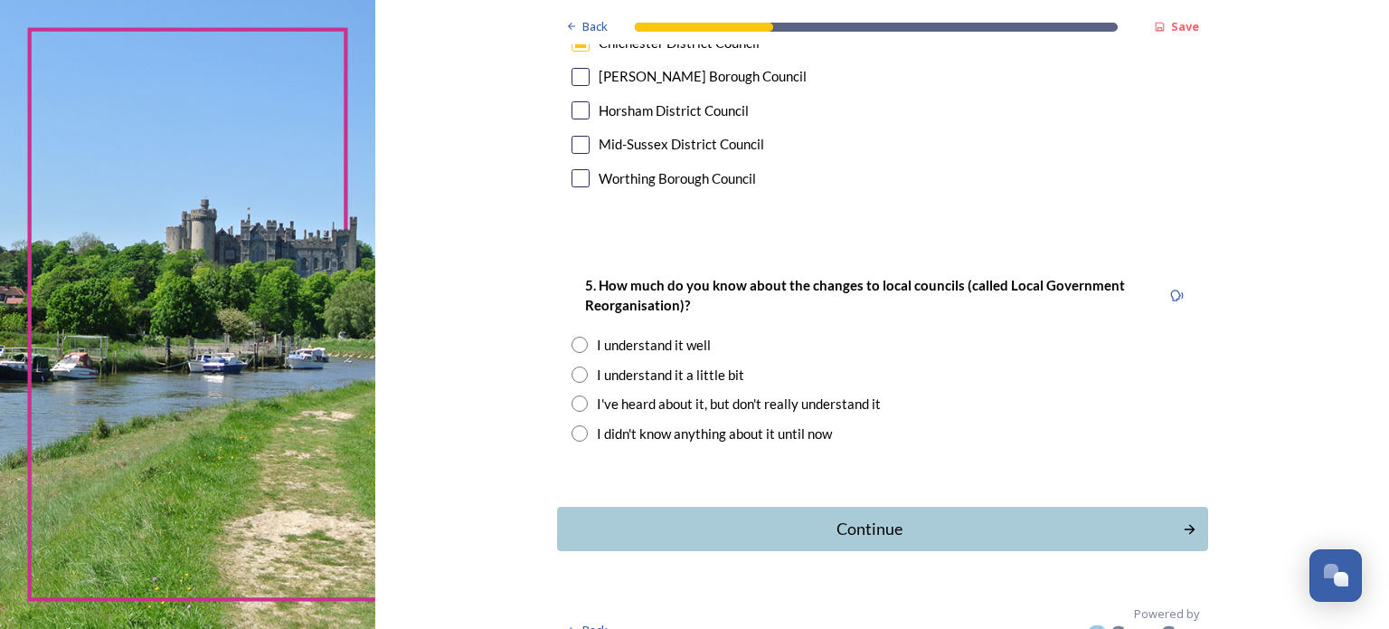
scroll to position [1372, 0]
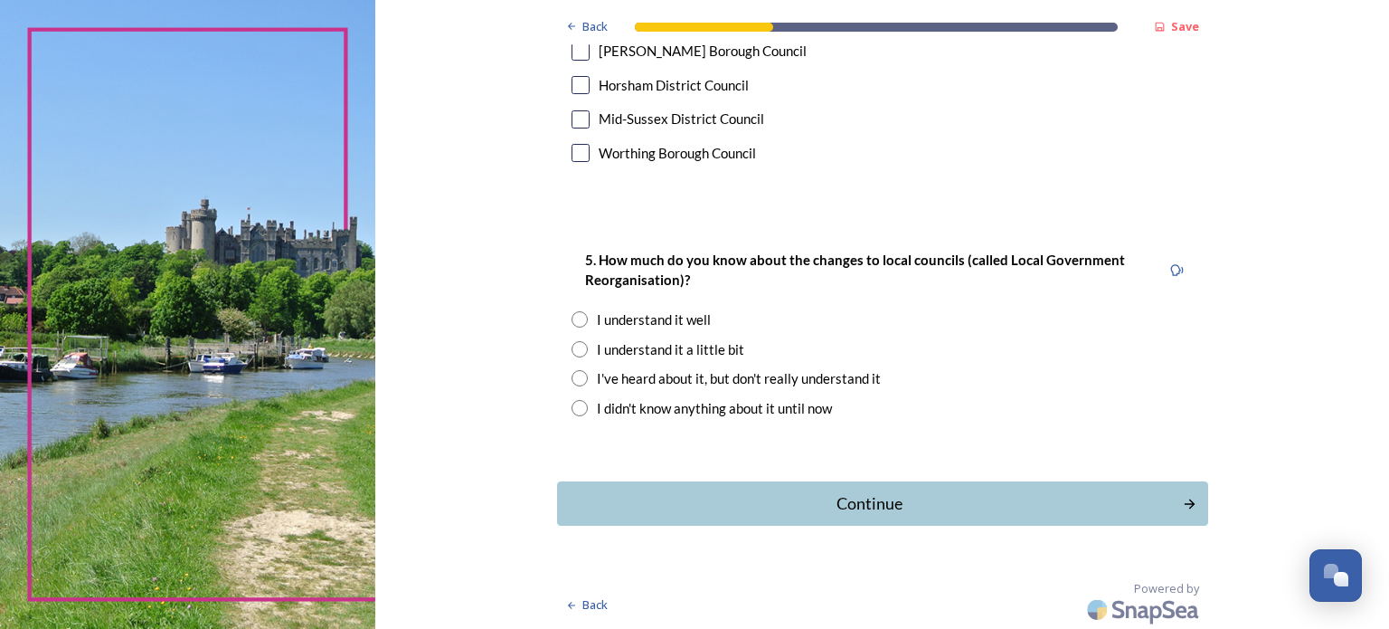
click at [574, 312] on input "radio" at bounding box center [580, 319] width 16 height 16
radio input "true"
click at [932, 498] on div "Continue" at bounding box center [869, 503] width 612 height 24
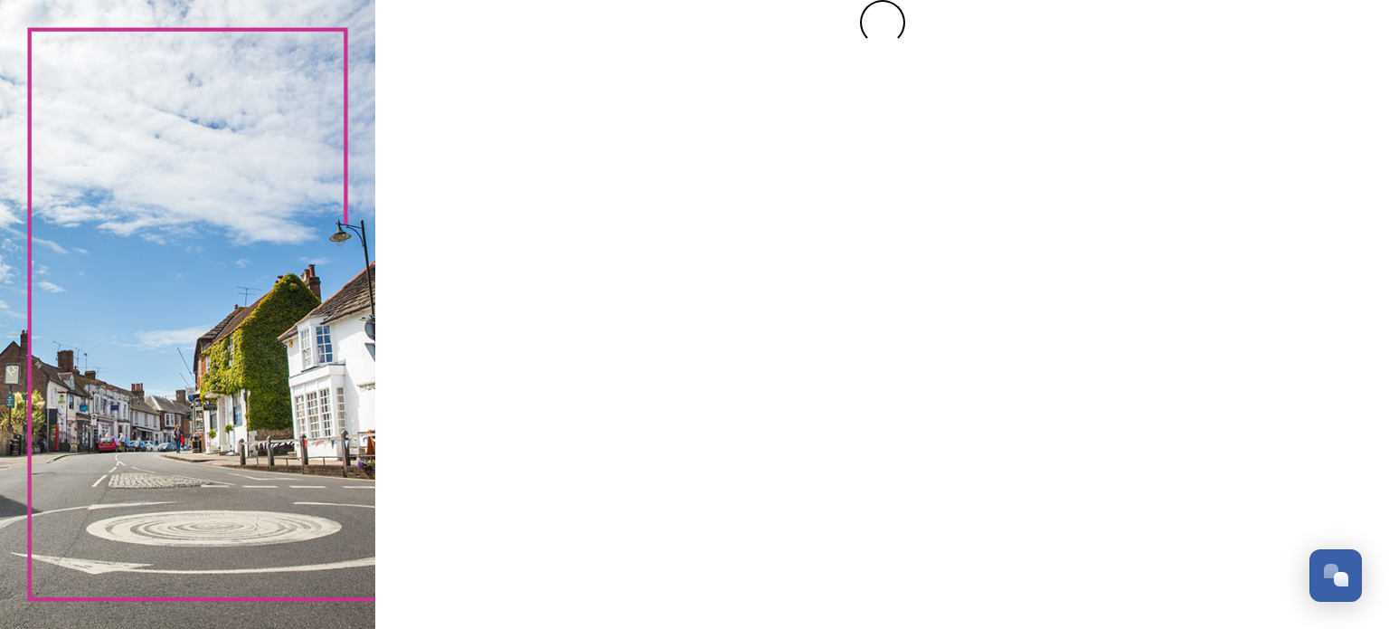
scroll to position [0, 0]
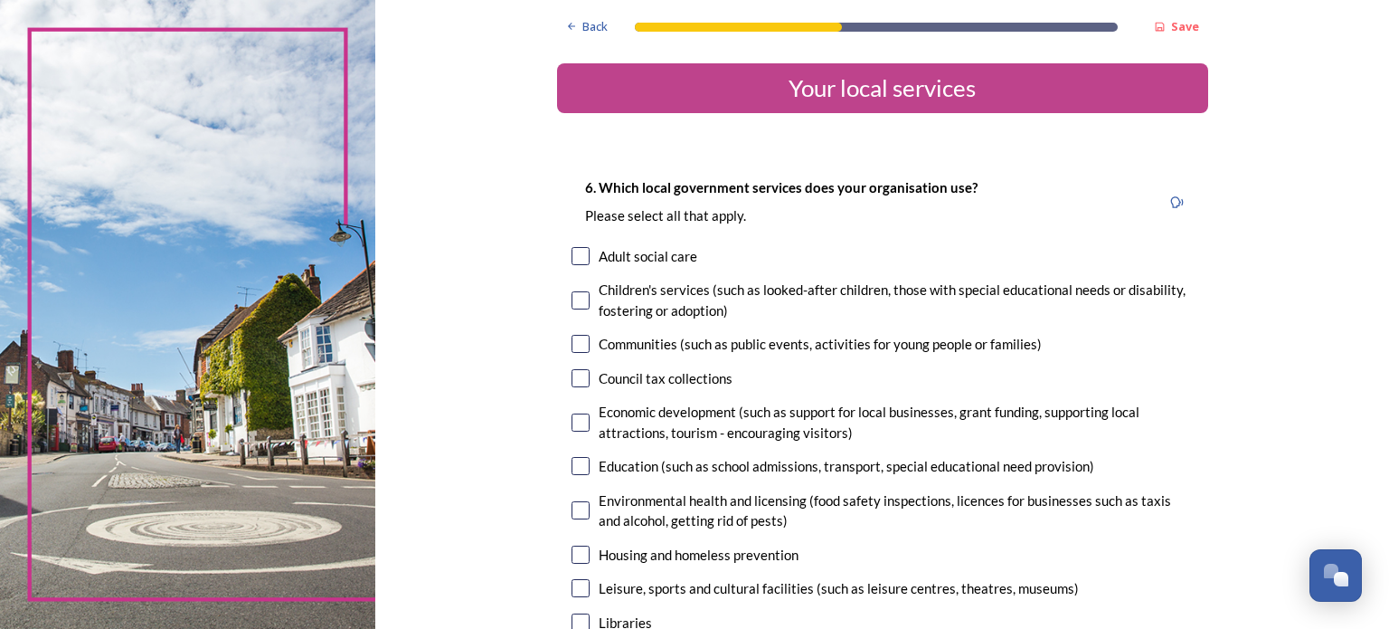
click at [572, 373] on input "checkbox" at bounding box center [581, 378] width 18 height 18
checkbox input "true"
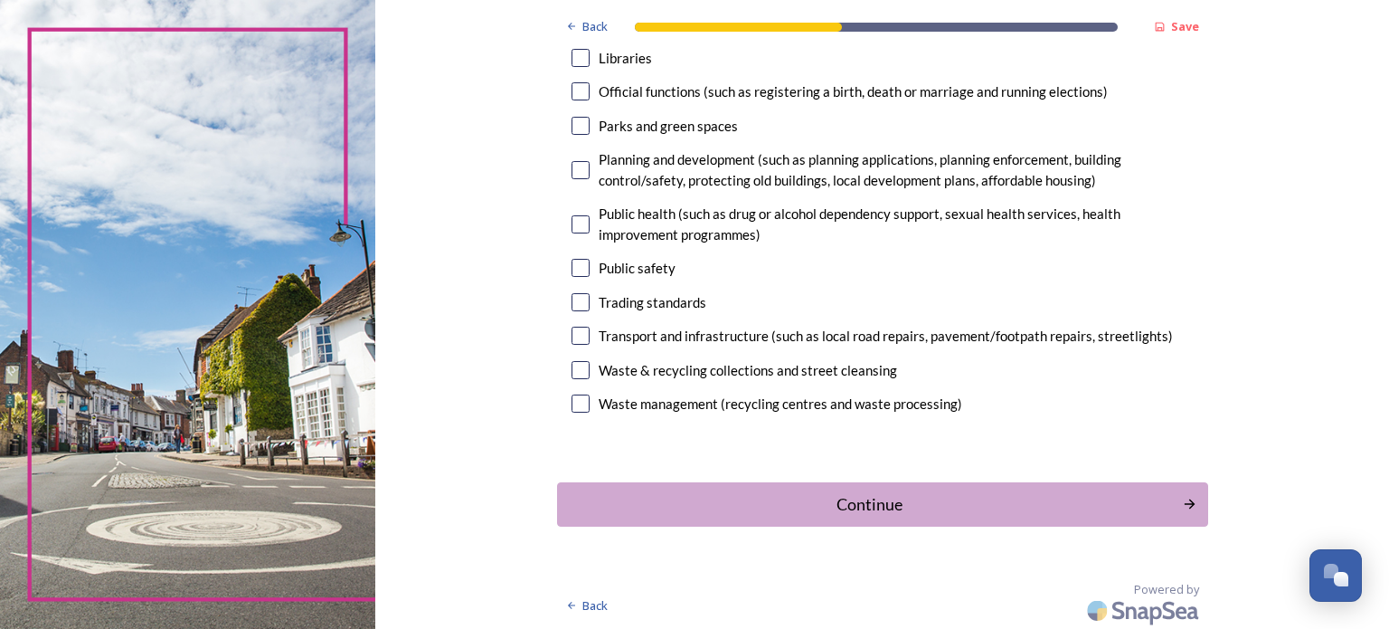
scroll to position [566, 0]
click at [581, 365] on input "checkbox" at bounding box center [581, 368] width 18 height 18
checkbox input "true"
click at [573, 328] on input "checkbox" at bounding box center [581, 334] width 18 height 18
checkbox input "true"
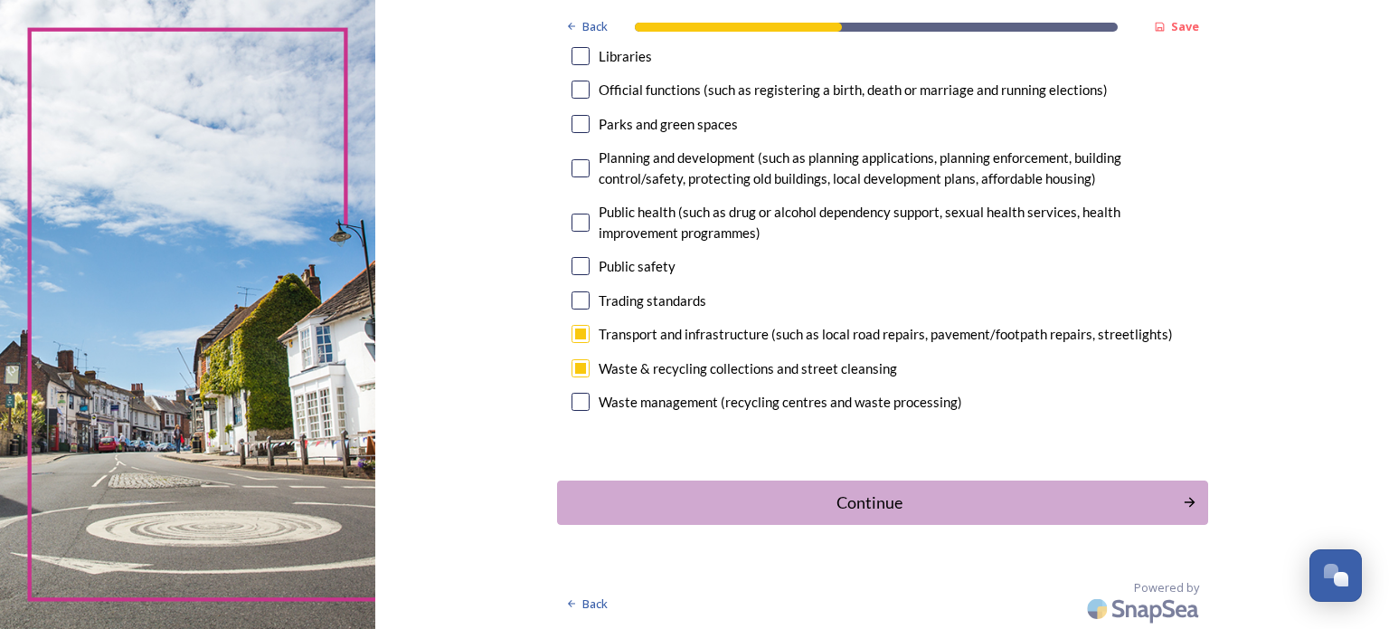
click at [575, 397] on input "checkbox" at bounding box center [581, 402] width 18 height 18
checkbox input "true"
click at [874, 500] on div "Continue" at bounding box center [869, 501] width 612 height 24
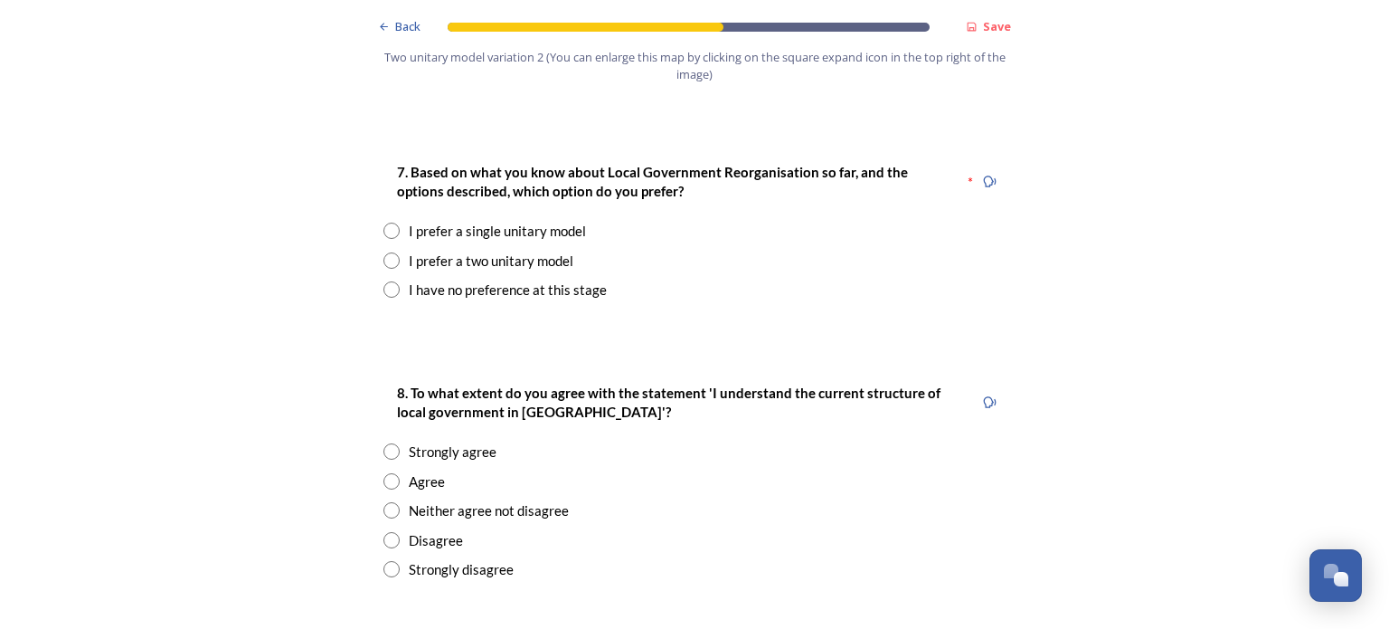
scroll to position [2391, 0]
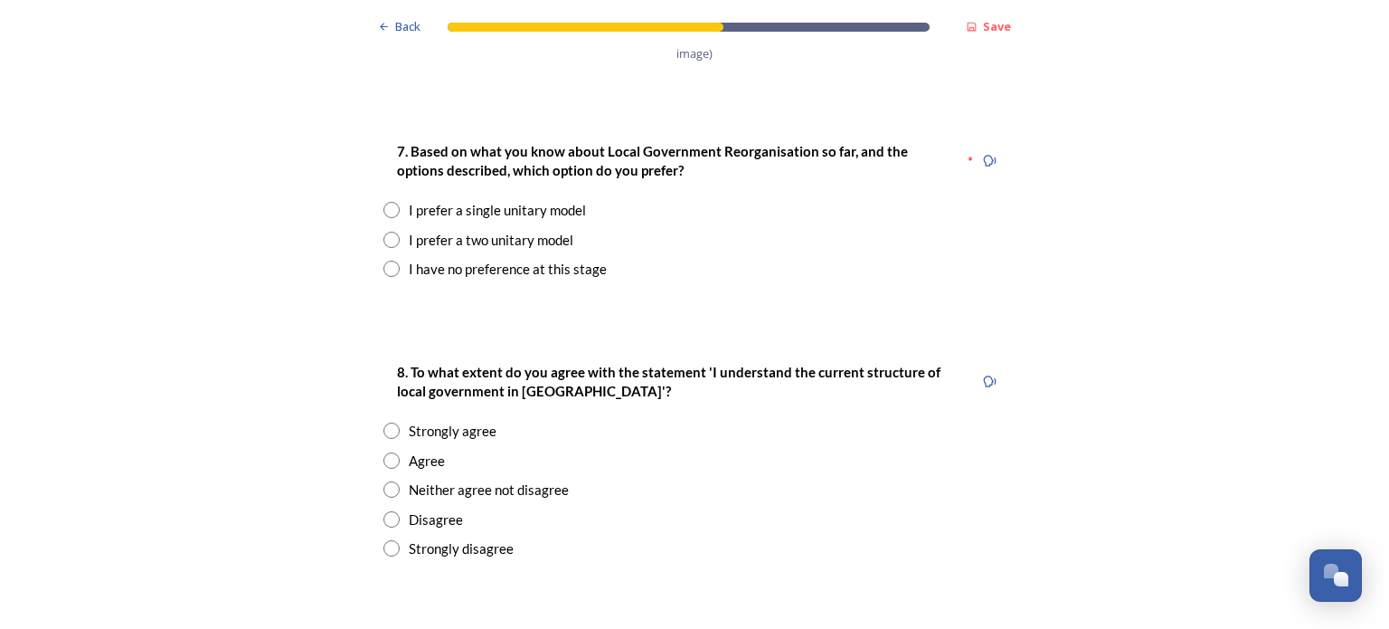
click at [384, 232] on input "radio" at bounding box center [391, 240] width 16 height 16
radio input "true"
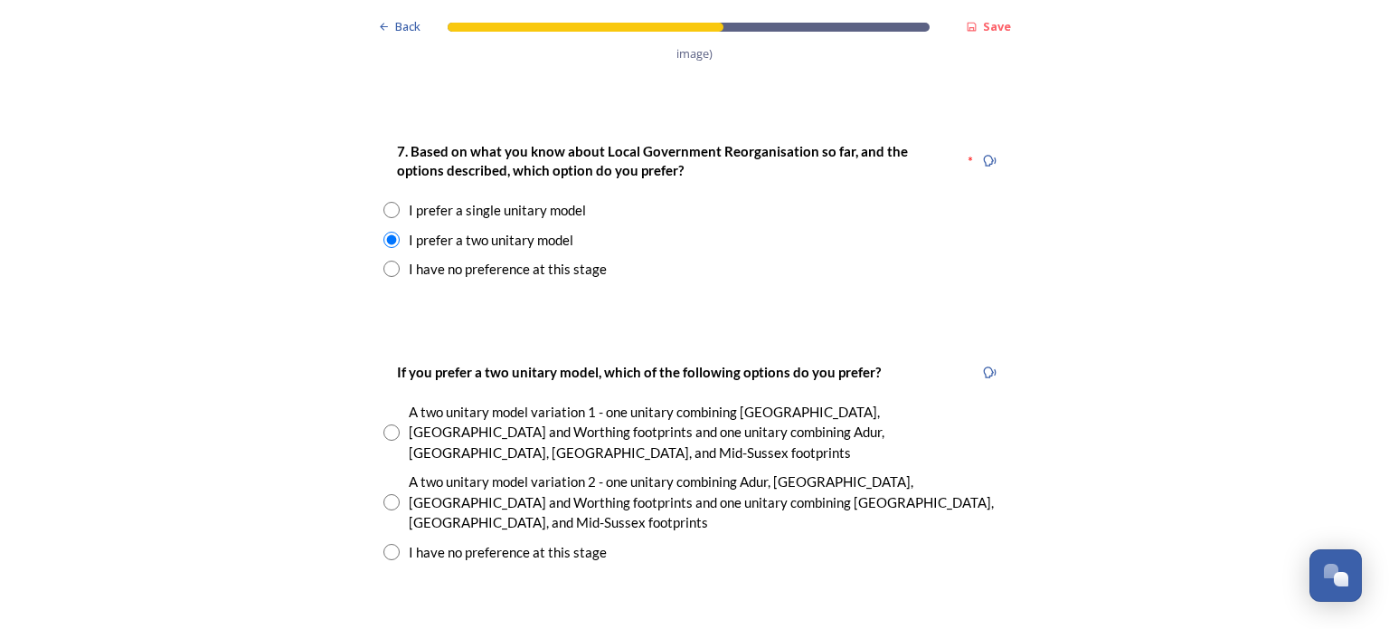
click at [383, 494] on input "radio" at bounding box center [391, 502] width 16 height 16
radio input "true"
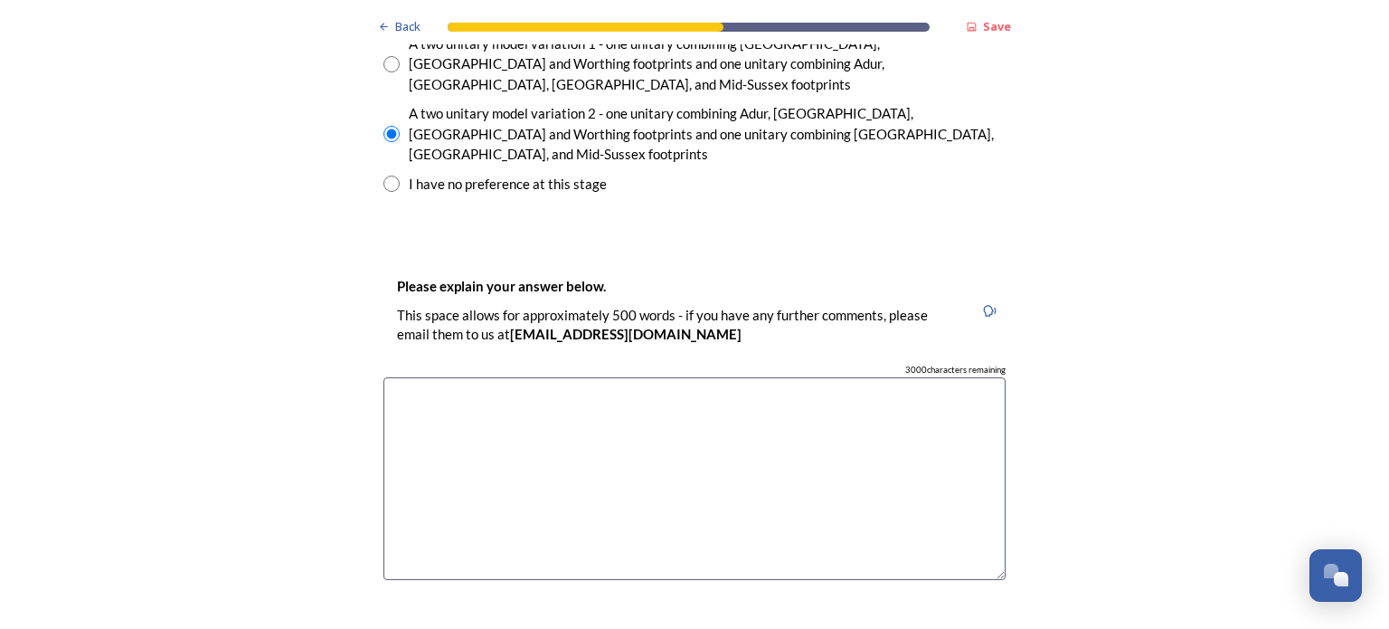
scroll to position [2766, 0]
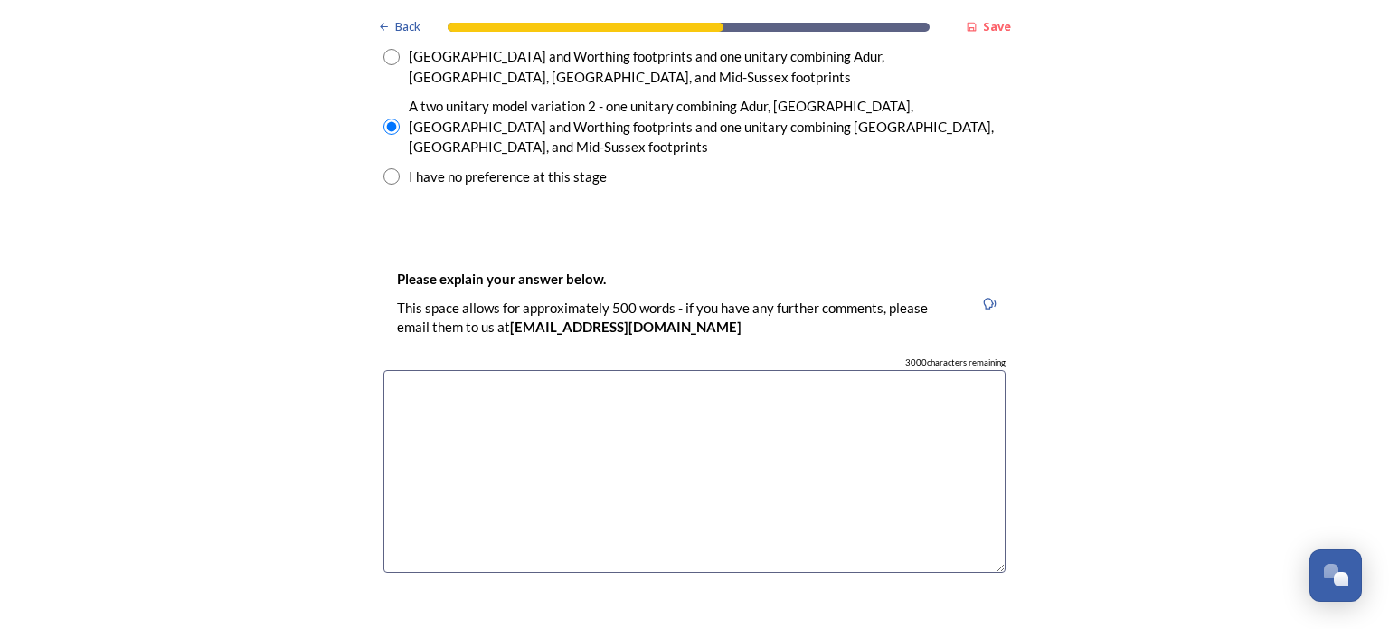
click at [409, 370] on textarea at bounding box center [694, 472] width 622 height 204
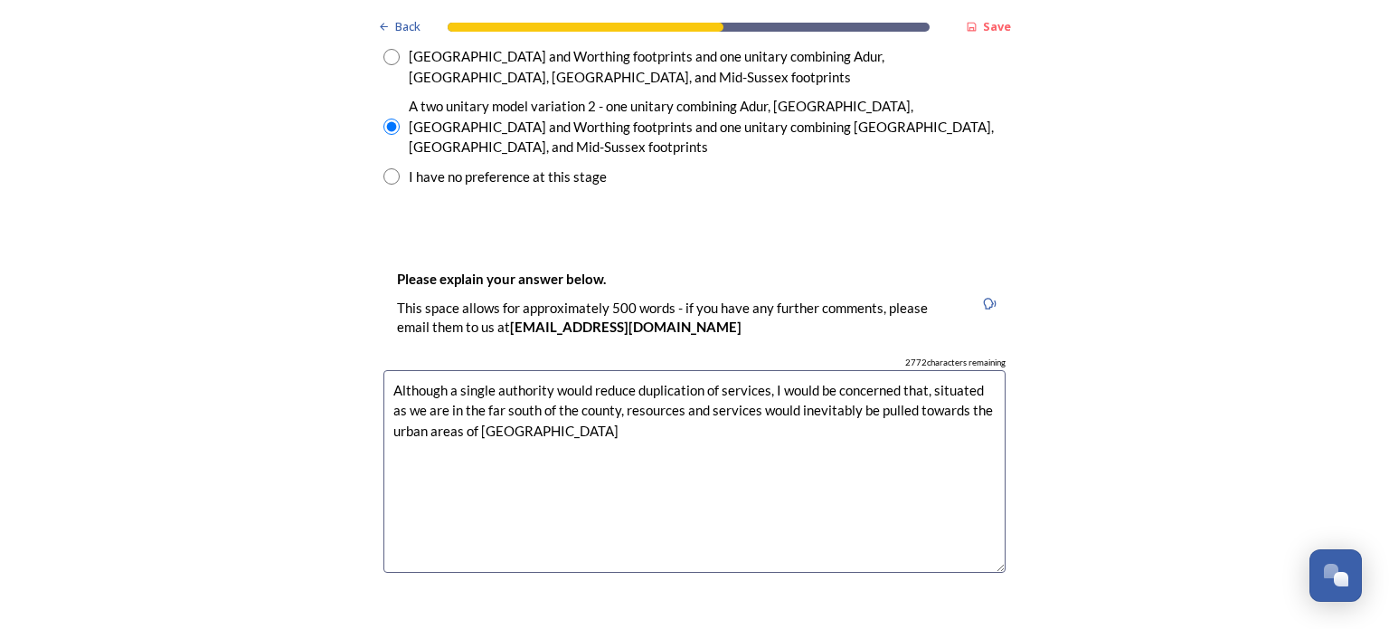
click at [423, 370] on textarea "Although a single authority would reduce duplication of services, I would be co…" at bounding box center [694, 472] width 622 height 204
click at [538, 370] on textarea "Although a single authority would reduce duplication of services, I would be co…" at bounding box center [694, 472] width 622 height 204
click at [601, 370] on textarea "Although a single authority would reduce duplication of services, I would be co…" at bounding box center [694, 472] width 622 height 204
click at [604, 370] on textarea "Although a single authority would reduce duplication of services, I would be co…" at bounding box center [694, 472] width 622 height 204
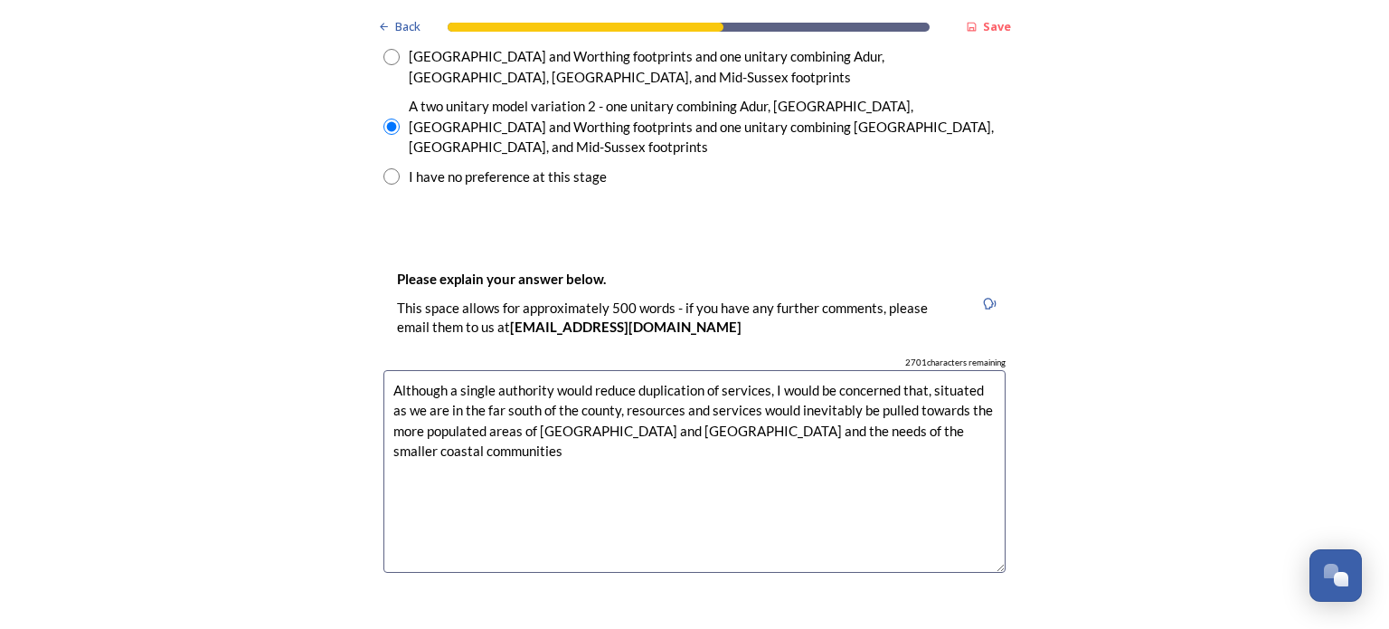
click at [604, 370] on textarea "Although a single authority would reduce duplication of services, I would be co…" at bounding box center [694, 472] width 622 height 204
click at [973, 370] on textarea "Although a single authority would reduce duplication of services, I would be co…" at bounding box center [694, 472] width 622 height 204
click at [557, 370] on textarea "Although a single authority would reduce duplication of services, I would be co…" at bounding box center [694, 472] width 622 height 204
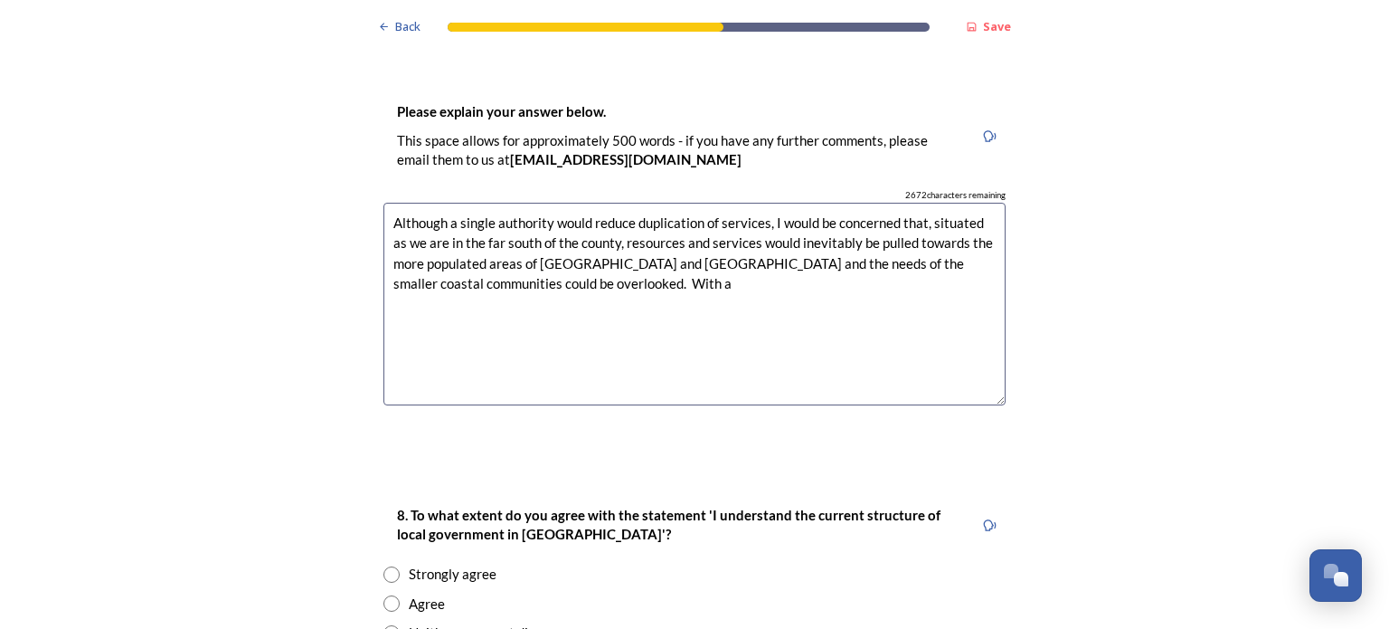
scroll to position [2948, 0]
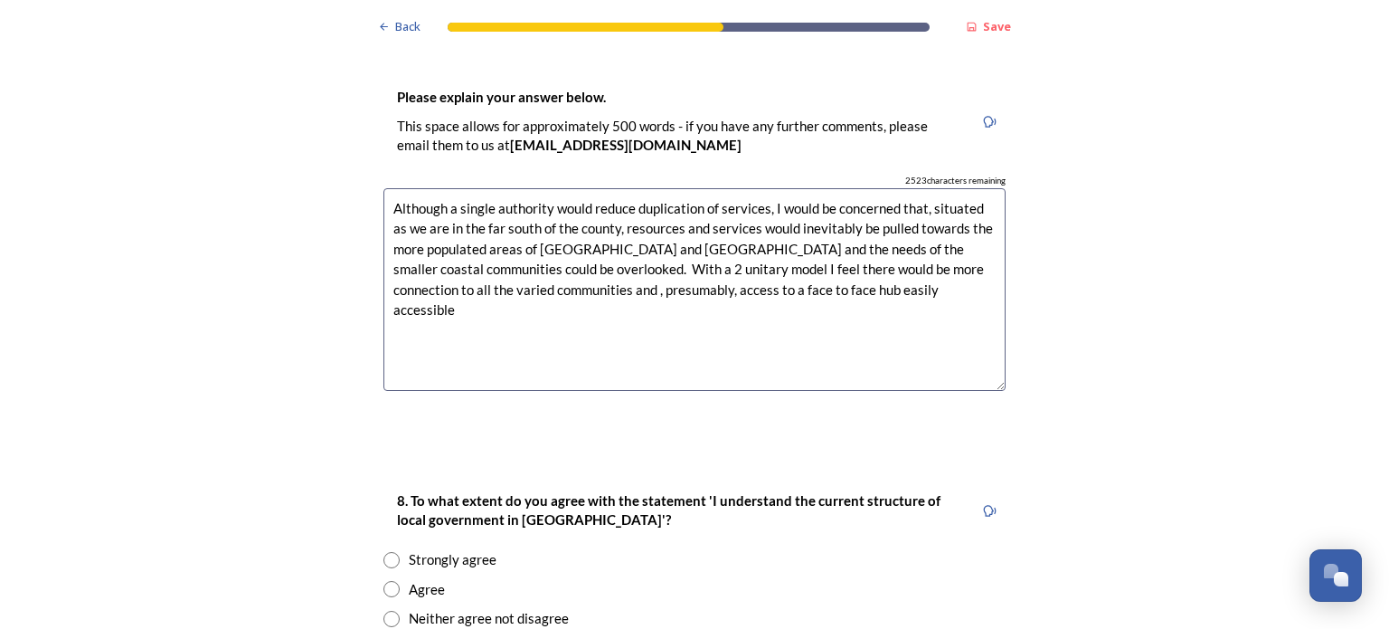
click at [1283, 334] on div "Back Save Prioritising future services As explained on our Shaping [GEOGRAPHIC_…" at bounding box center [694, 188] width 1389 height 6272
click at [845, 195] on textarea "Although a single authority would reduce duplication of services, I would be co…" at bounding box center [694, 290] width 622 height 204
click at [491, 194] on textarea "Although a single authority would reduce duplication of services, I would be co…" at bounding box center [694, 290] width 622 height 204
click at [892, 198] on textarea "Although a single authority would reduce duplication of services, I would be co…" at bounding box center [694, 290] width 622 height 204
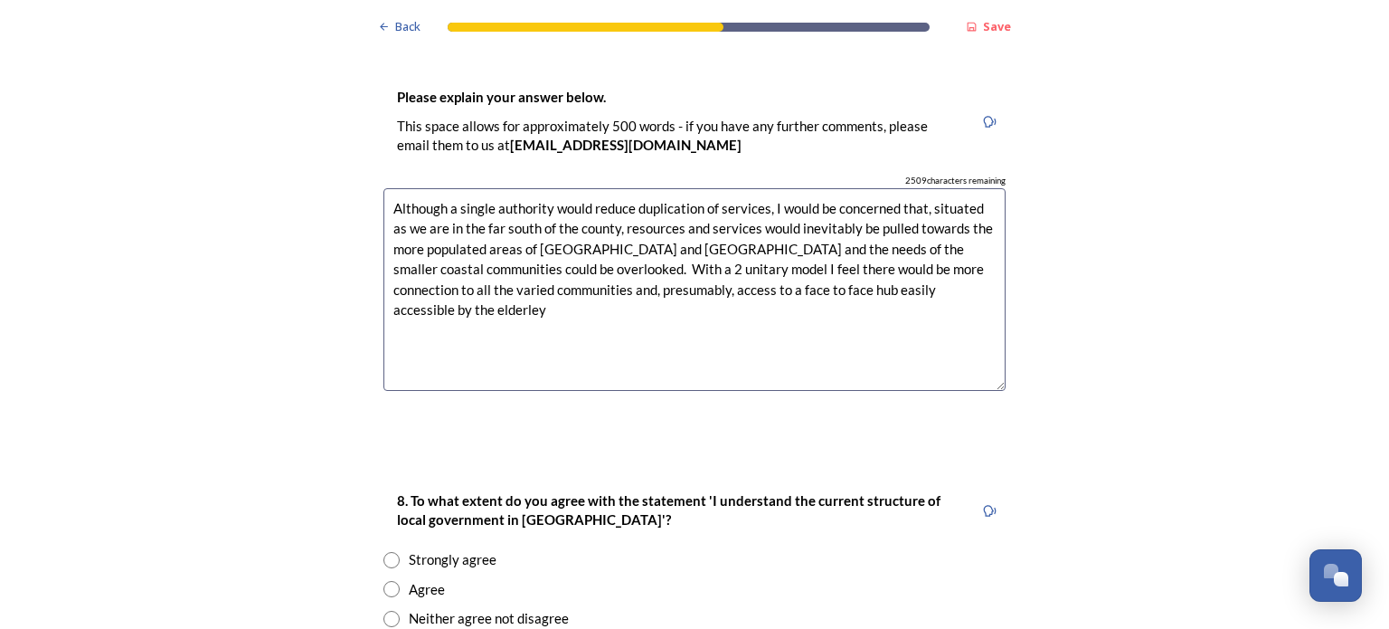
click at [933, 202] on textarea "Although a single authority would reduce duplication of services, I would be co…" at bounding box center [694, 290] width 622 height 204
click at [870, 194] on textarea "Although a single authority would reduce duplication of services, I would be co…" at bounding box center [694, 290] width 622 height 204
click at [866, 194] on textarea "Although a single authority would reduce duplication of services, I would be co…" at bounding box center [694, 290] width 622 height 204
click at [952, 194] on textarea "Although a single authority would reduce duplication of services, I would be co…" at bounding box center [694, 290] width 622 height 204
click at [505, 217] on textarea "Although a single authority would reduce duplication of services, I would be co…" at bounding box center [694, 290] width 622 height 204
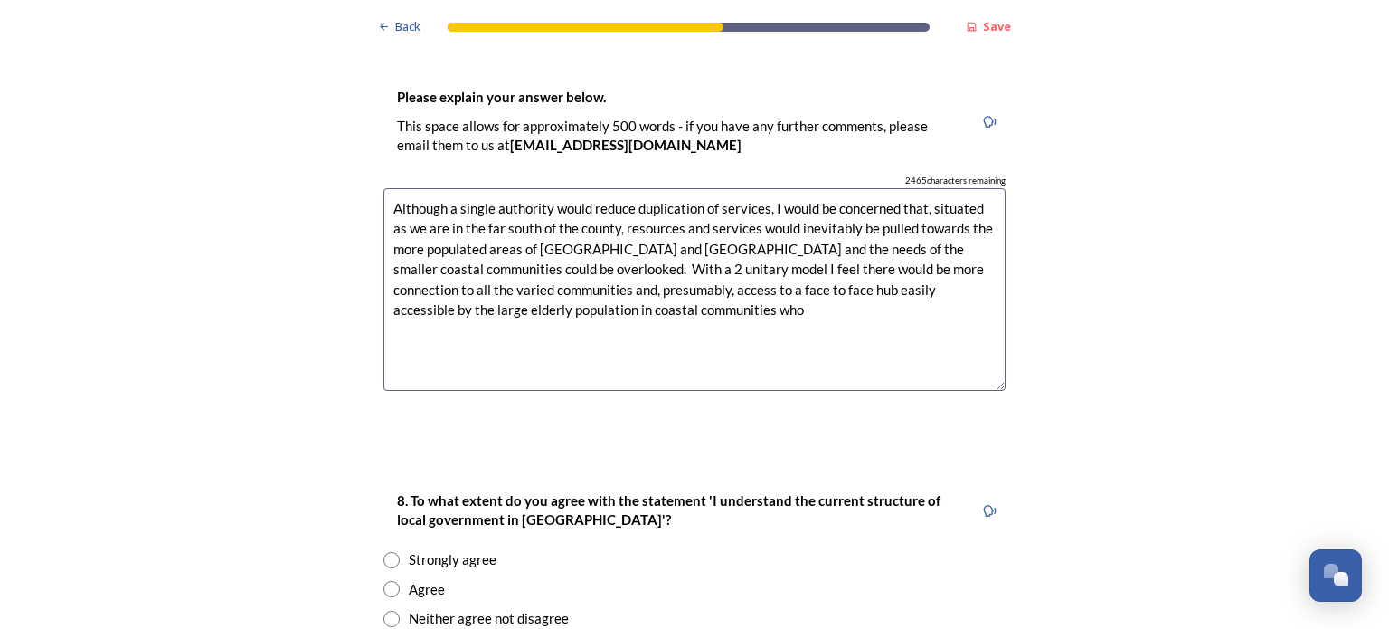
click at [630, 218] on textarea "Although a single authority would reduce duplication of services, I would be co…" at bounding box center [694, 290] width 622 height 204
type textarea "Although a single authority would reduce duplication of services, I would be co…"
click at [383, 581] on input "radio" at bounding box center [391, 589] width 16 height 16
radio input "true"
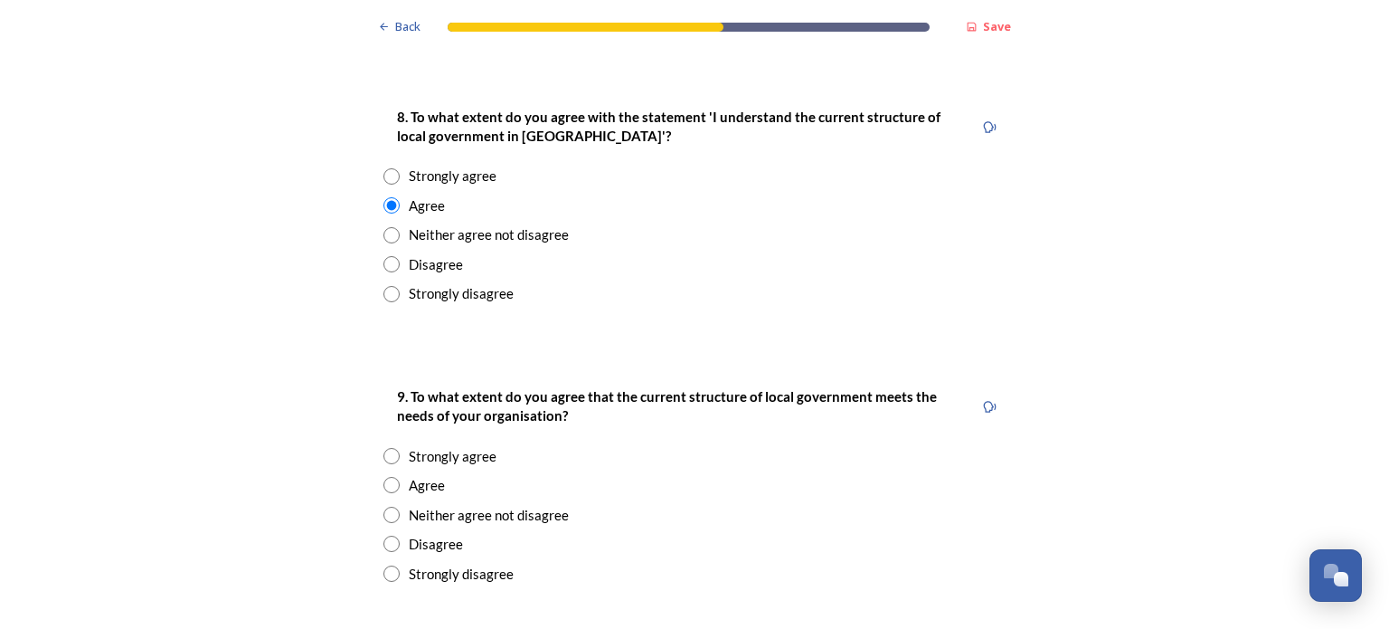
scroll to position [3354, 0]
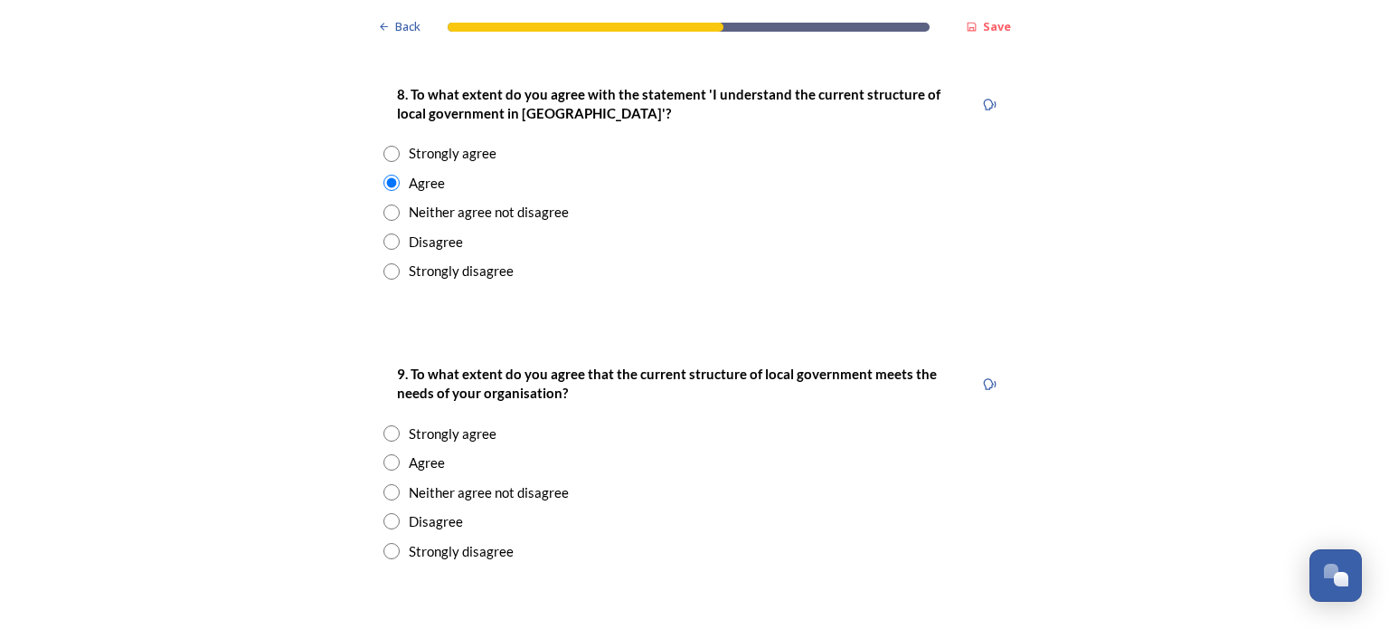
click at [383, 484] on input "radio" at bounding box center [391, 492] width 16 height 16
radio input "true"
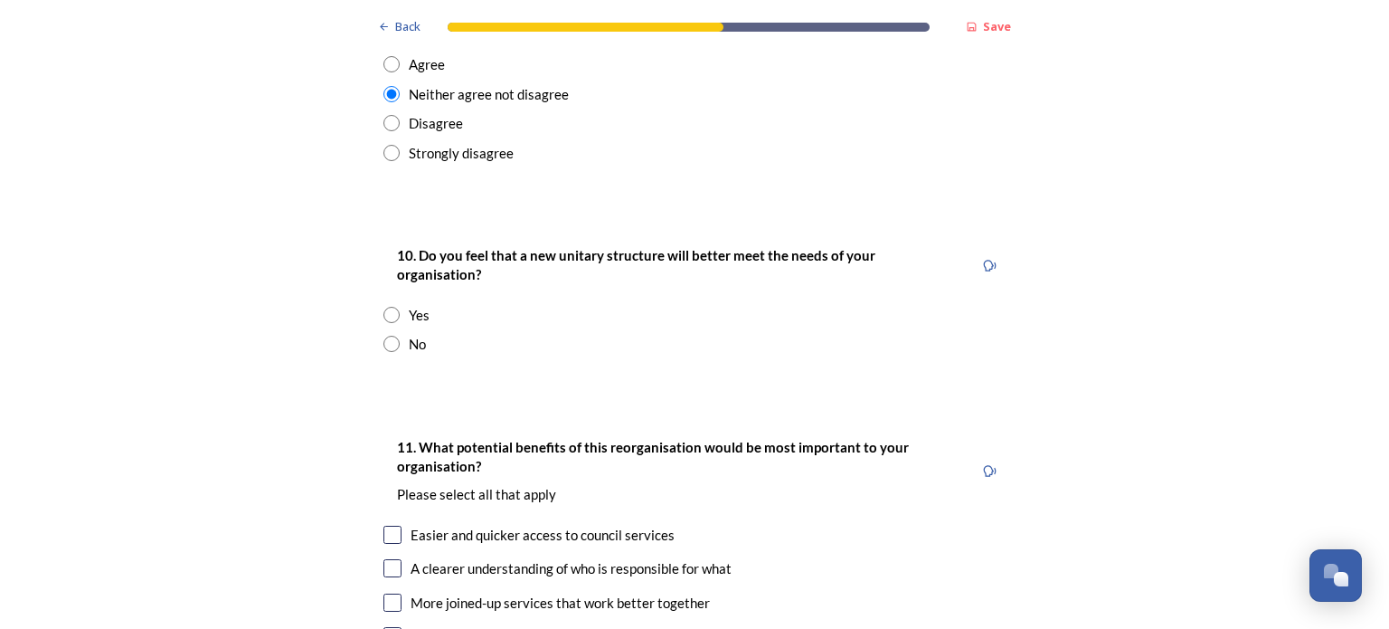
scroll to position [3767, 0]
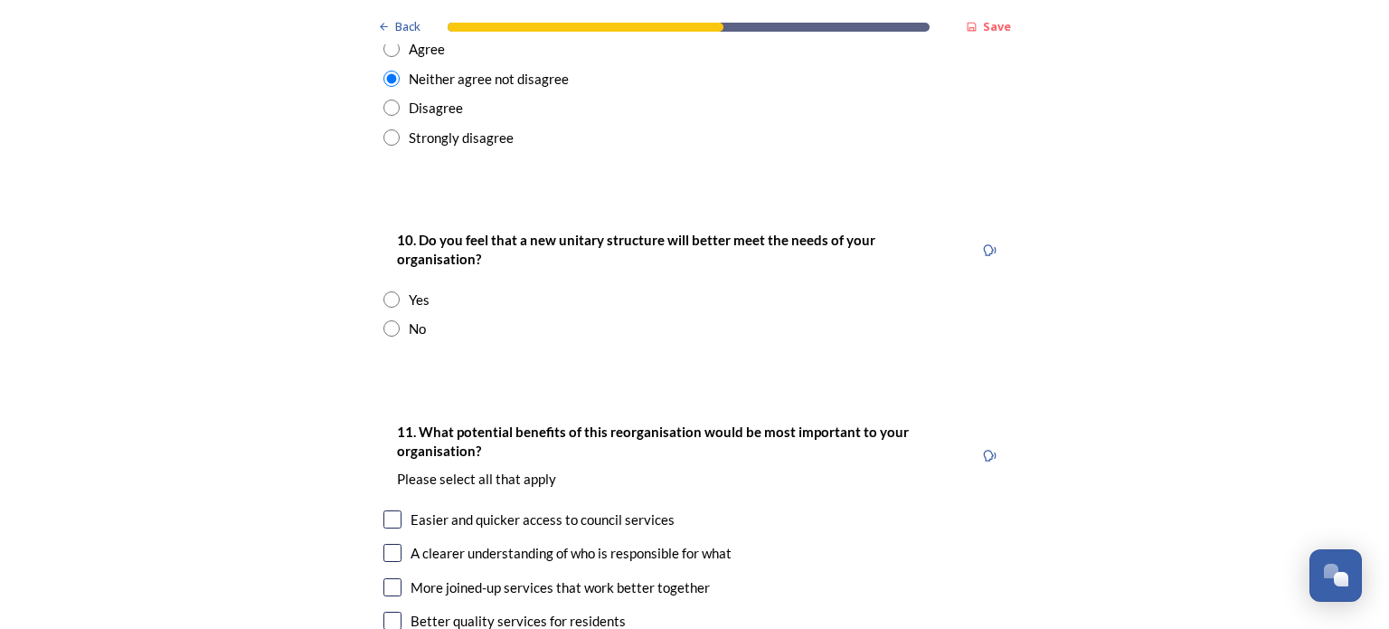
click at [383, 320] on input "radio" at bounding box center [391, 328] width 16 height 16
radio input "true"
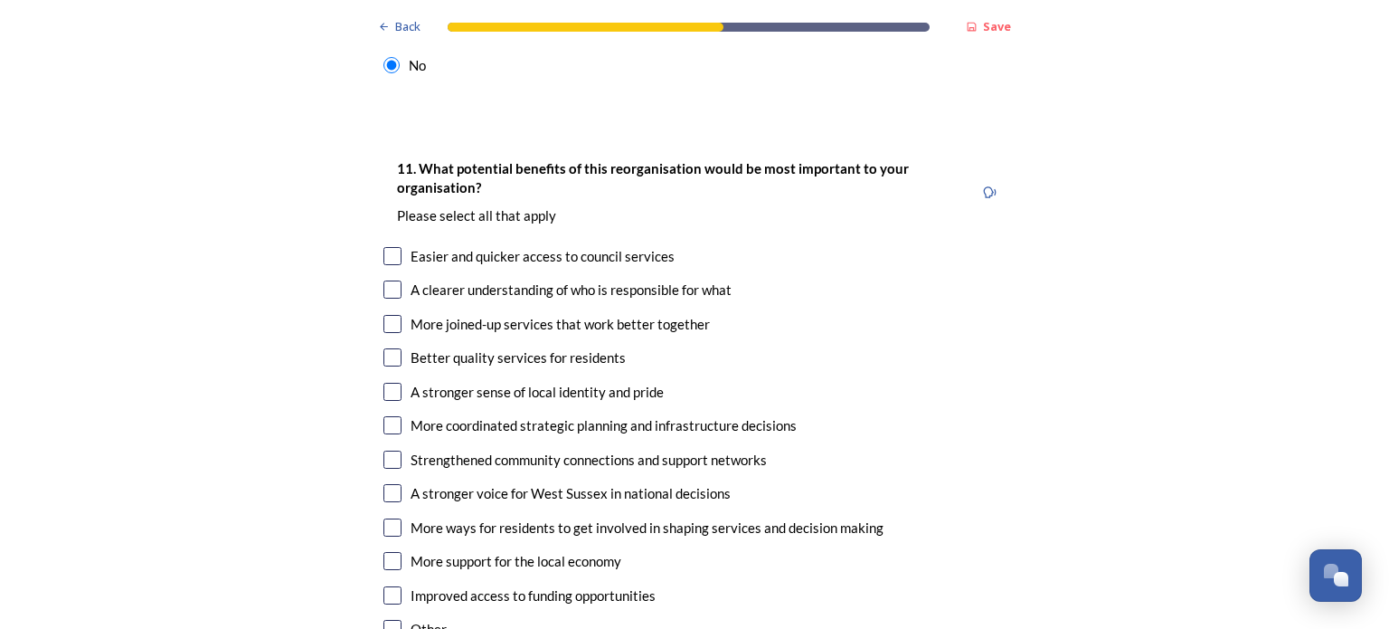
scroll to position [4016, 0]
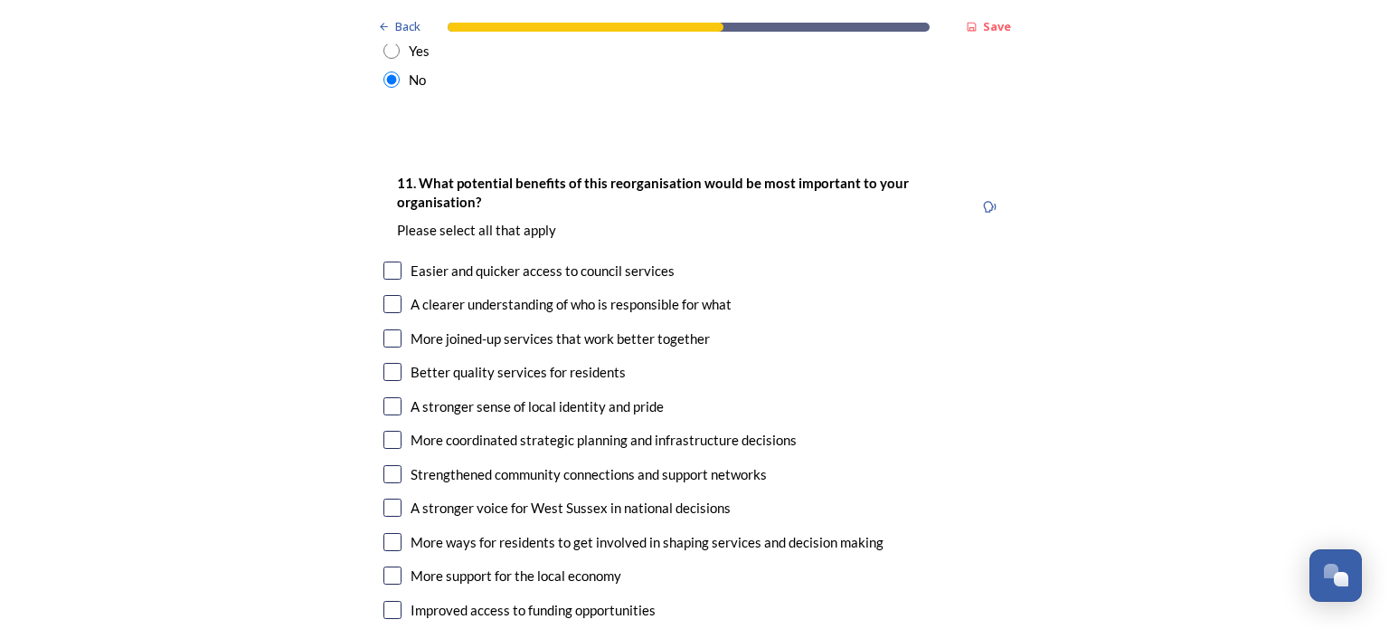
click at [387, 601] on input "checkbox" at bounding box center [392, 610] width 18 height 18
checkbox input "true"
click at [391, 363] on input "checkbox" at bounding box center [392, 372] width 18 height 18
checkbox input "true"
click at [386, 329] on input "checkbox" at bounding box center [392, 338] width 18 height 18
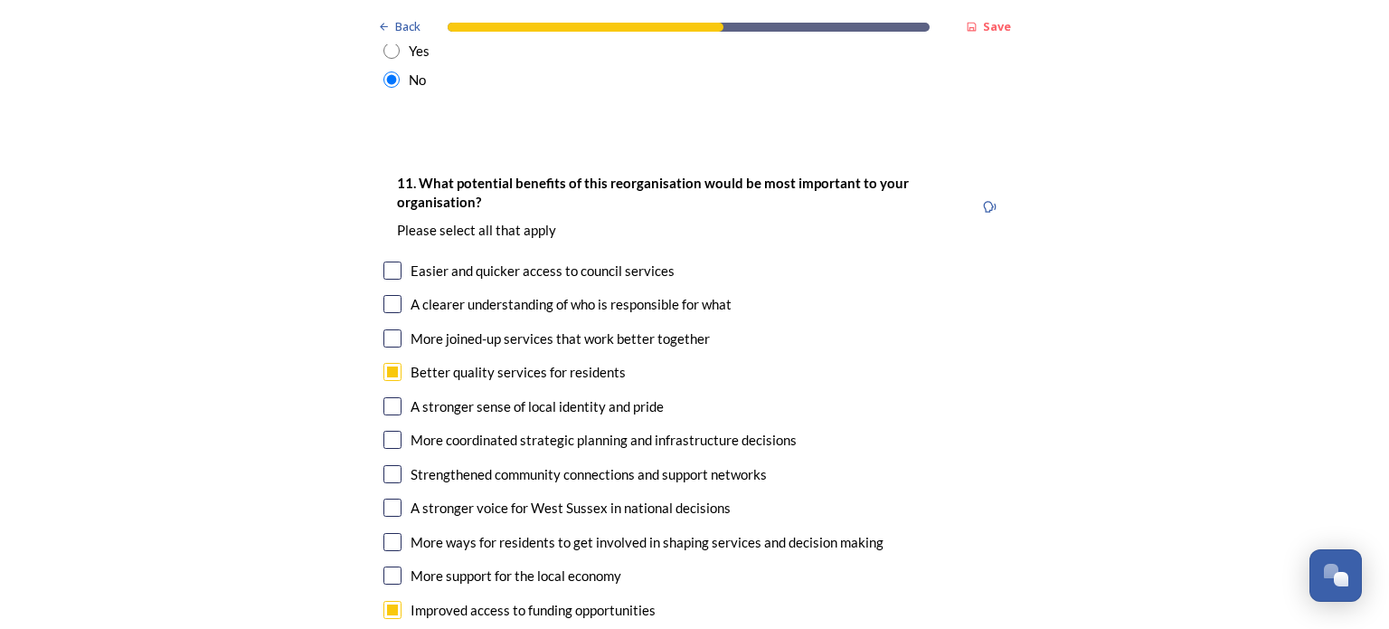
checkbox input "true"
click at [393, 295] on input "checkbox" at bounding box center [392, 304] width 18 height 18
checkbox input "true"
click at [389, 261] on input "checkbox" at bounding box center [392, 270] width 18 height 18
checkbox input "true"
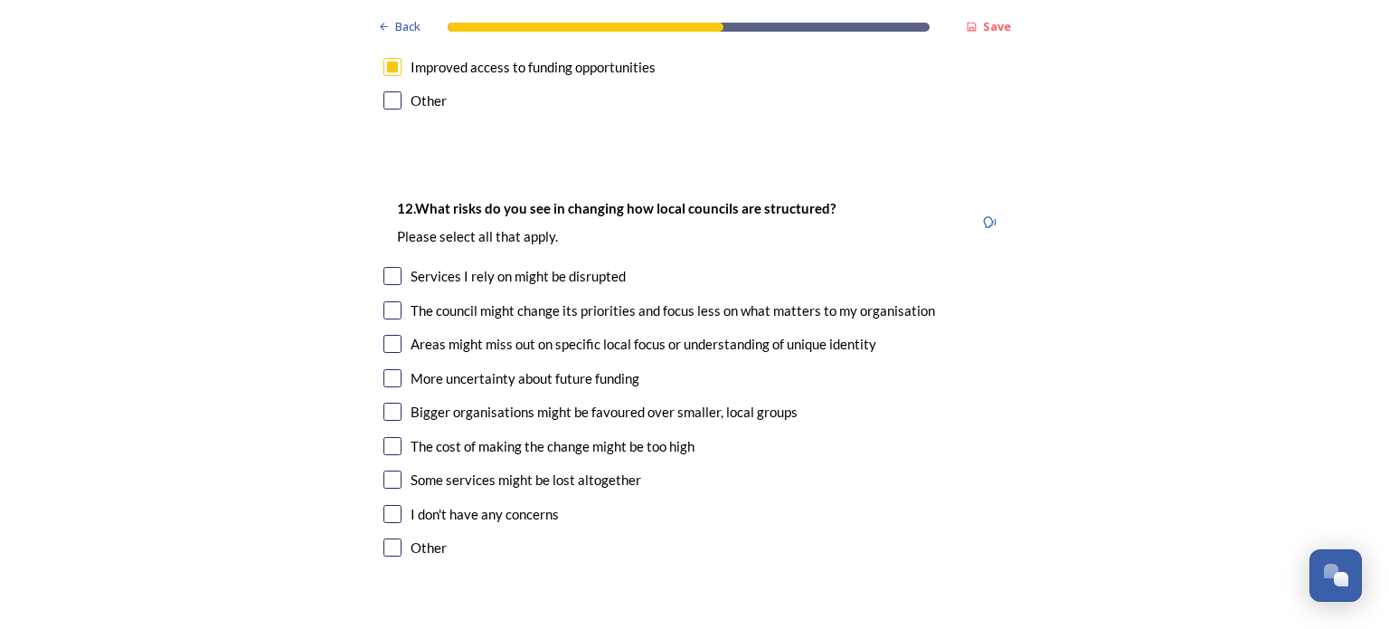
scroll to position [4573, 0]
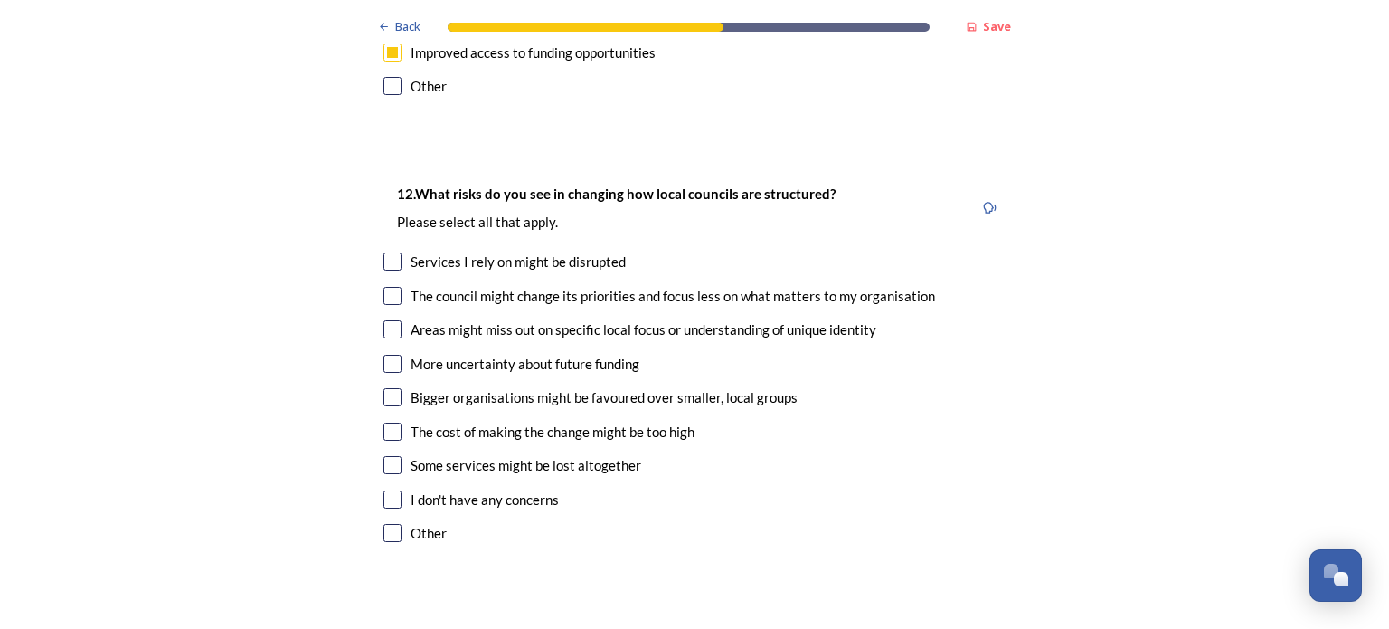
click at [387, 388] on input "checkbox" at bounding box center [392, 397] width 18 height 18
checkbox input "true"
click at [388, 456] on input "checkbox" at bounding box center [392, 465] width 18 height 18
checkbox input "true"
click at [387, 320] on input "checkbox" at bounding box center [392, 329] width 18 height 18
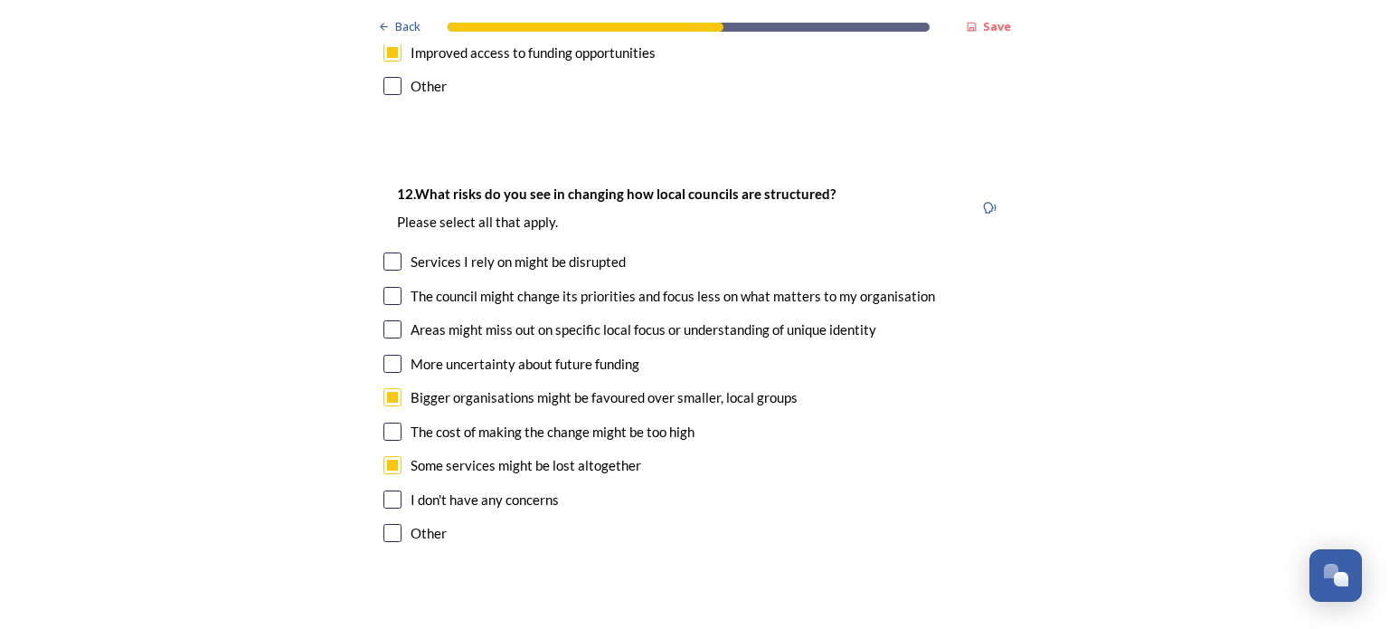
checkbox input "true"
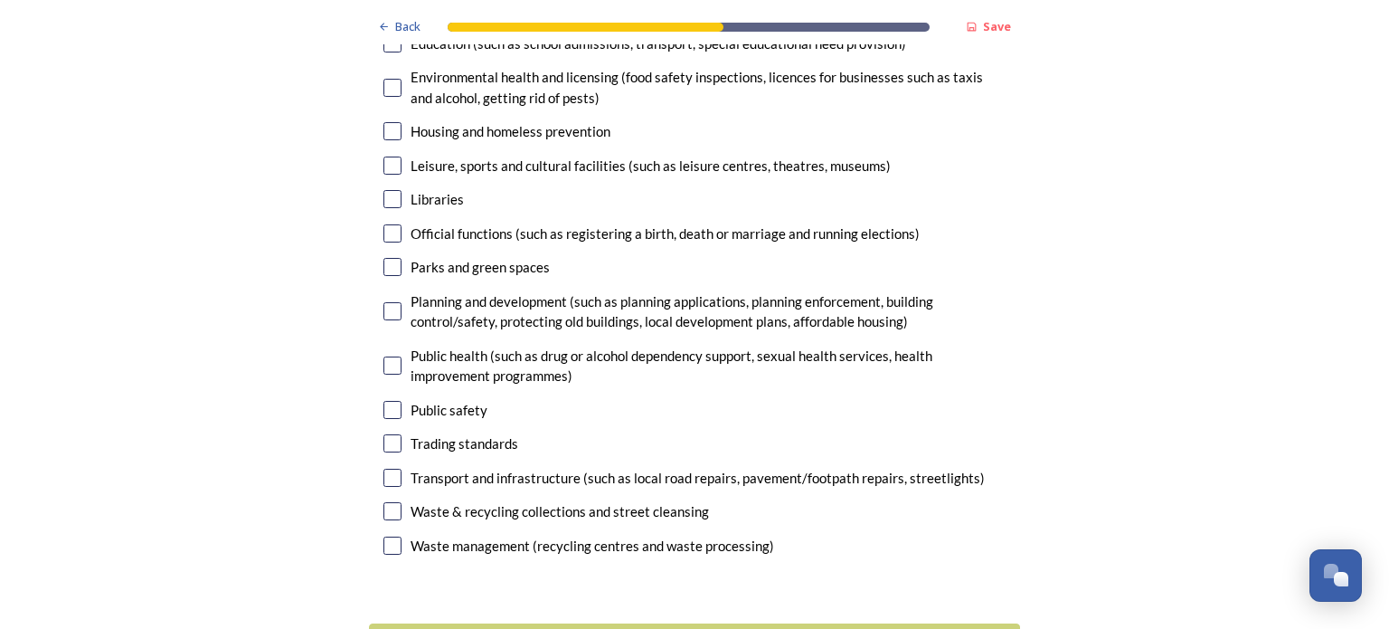
scroll to position [5530, 0]
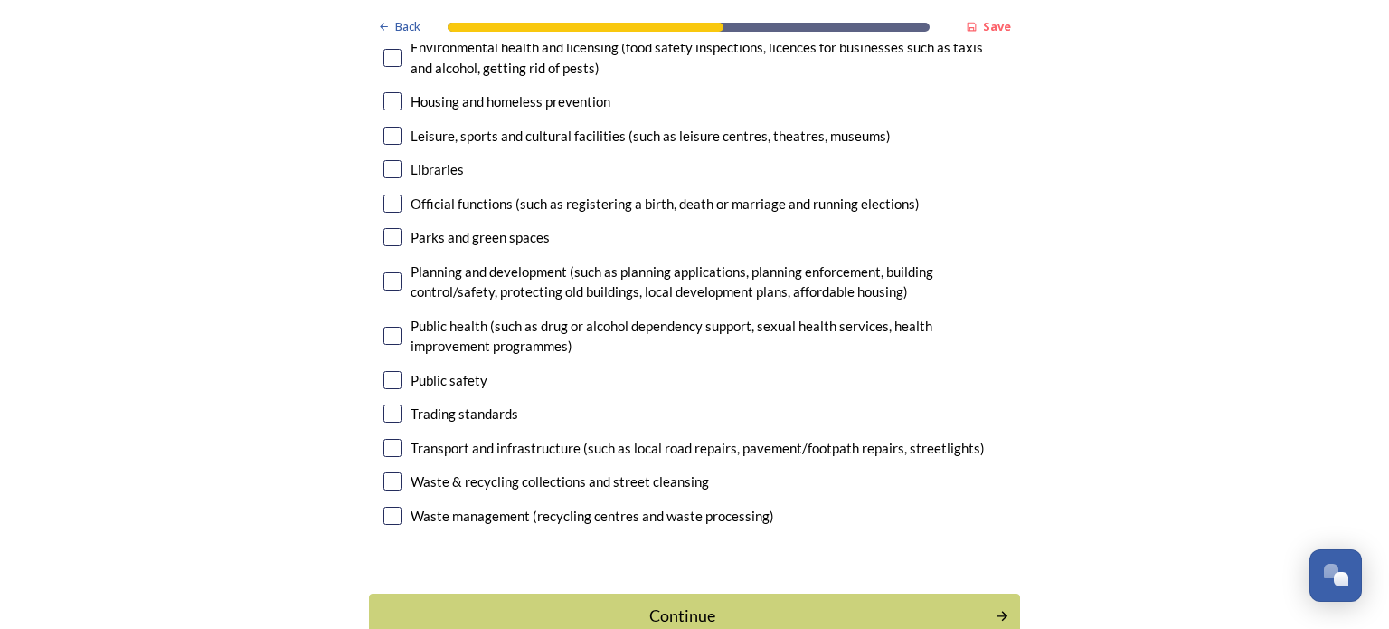
click at [390, 472] on input "checkbox" at bounding box center [392, 481] width 18 height 18
checkbox input "true"
click at [384, 507] on input "checkbox" at bounding box center [392, 516] width 18 height 18
checkbox input "true"
click at [383, 439] on input "checkbox" at bounding box center [392, 448] width 18 height 18
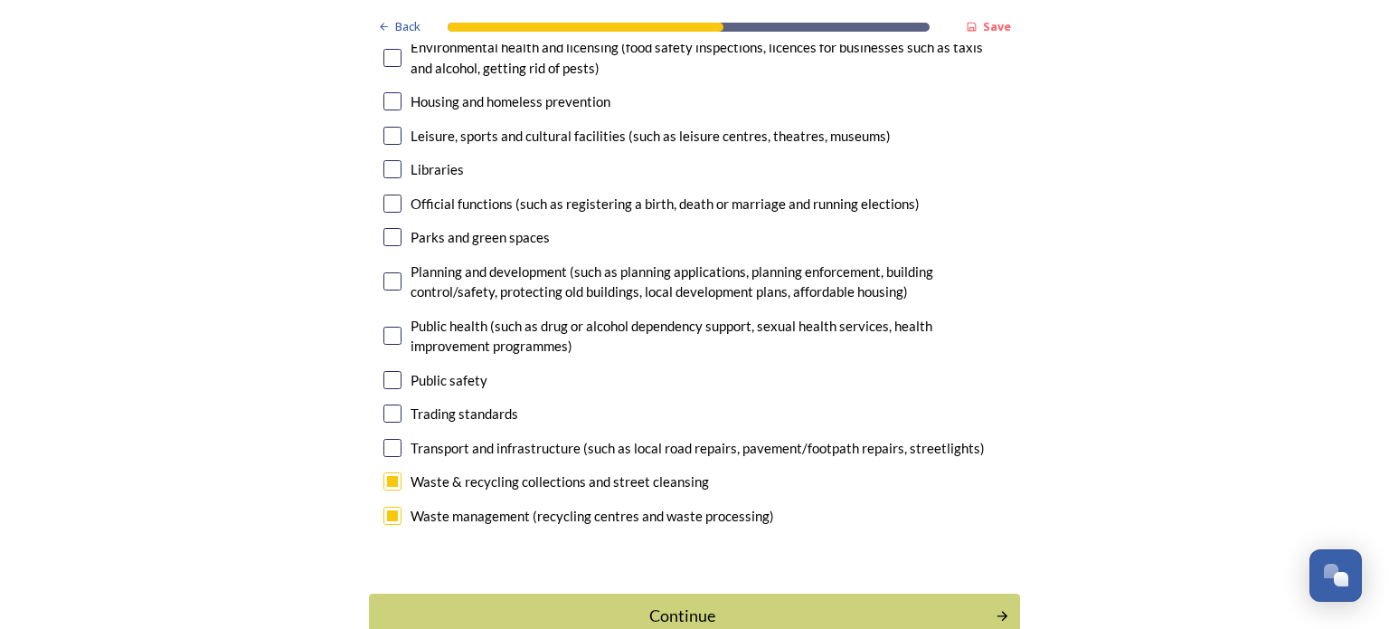
checkbox input "true"
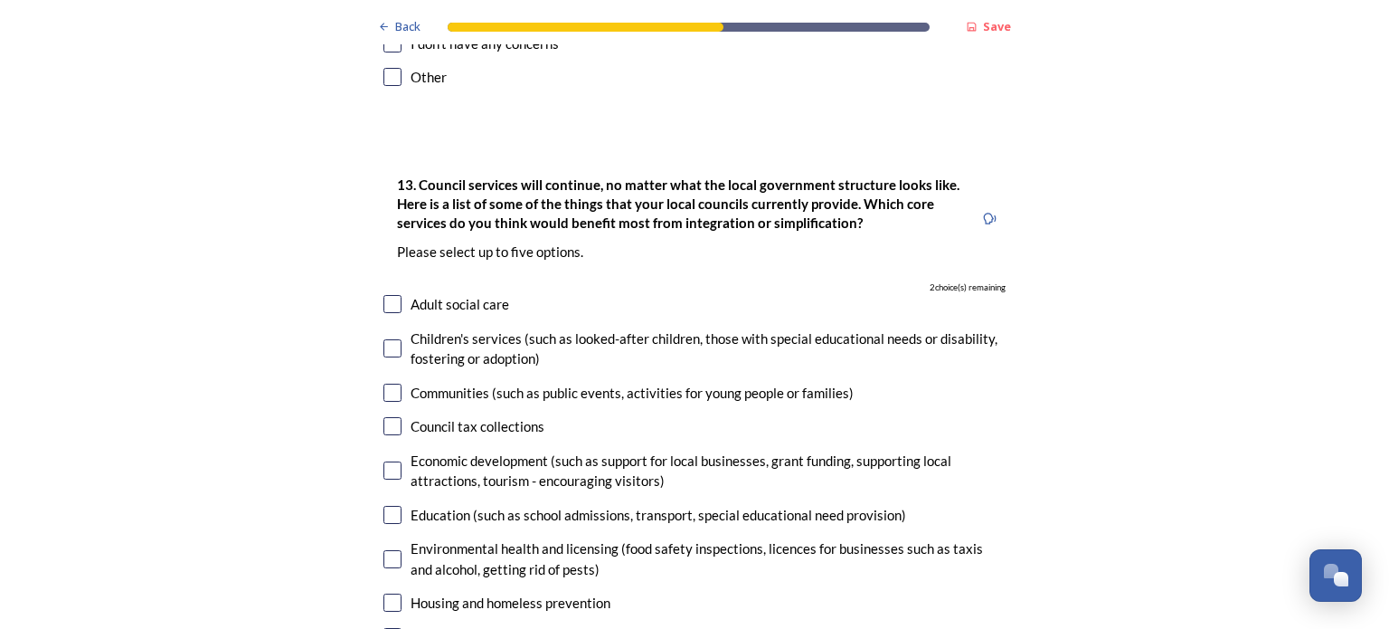
scroll to position [5036, 0]
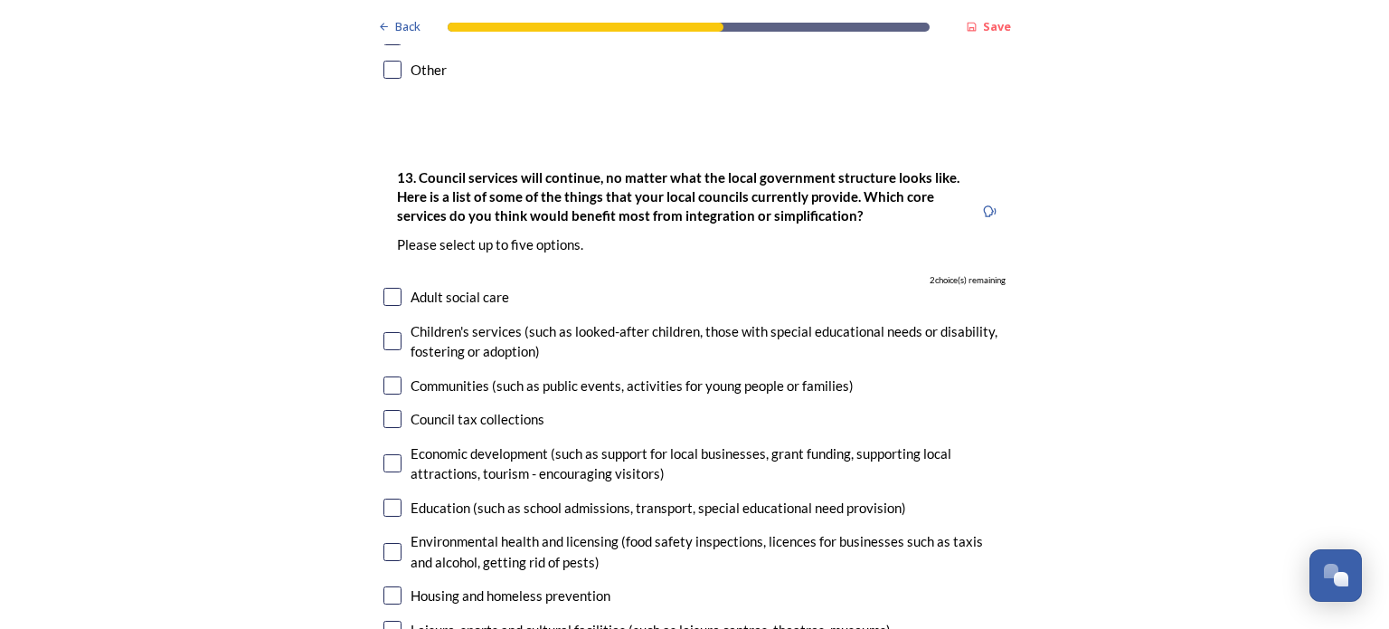
click at [390, 288] on input "checkbox" at bounding box center [392, 297] width 18 height 18
checkbox input "false"
click at [383, 543] on input "checkbox" at bounding box center [392, 552] width 18 height 18
checkbox input "true"
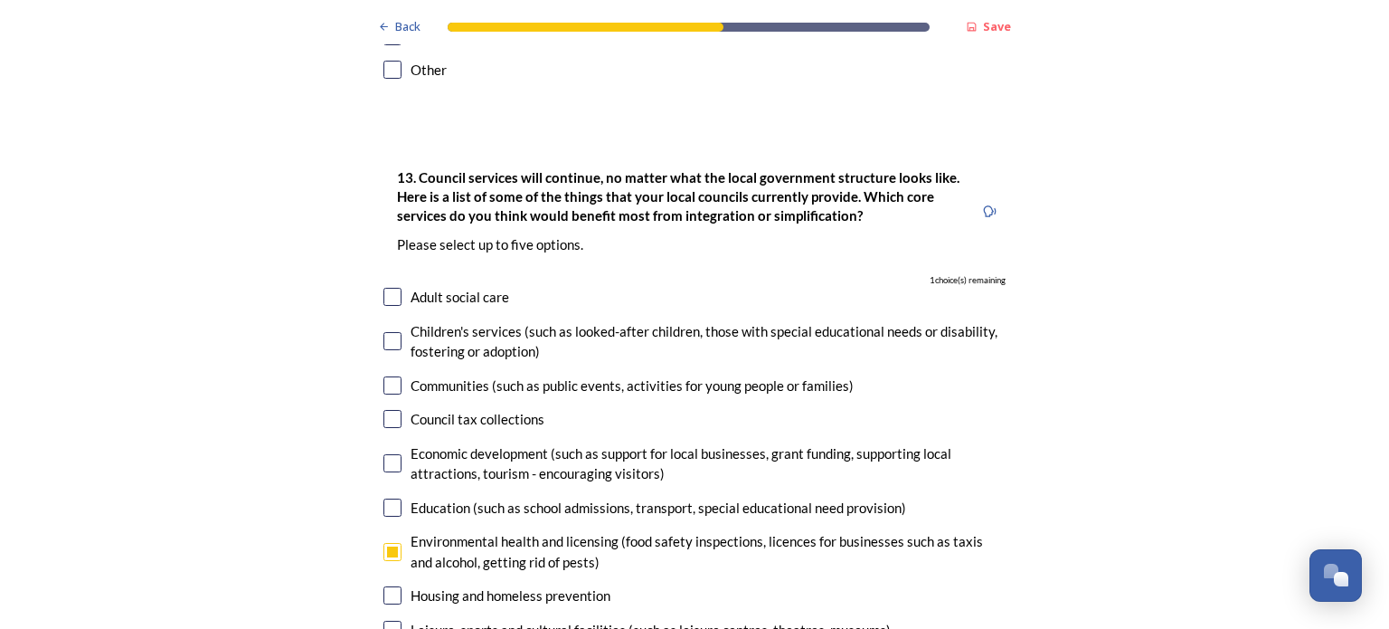
click at [387, 586] on input "checkbox" at bounding box center [392, 595] width 18 height 18
checkbox input "true"
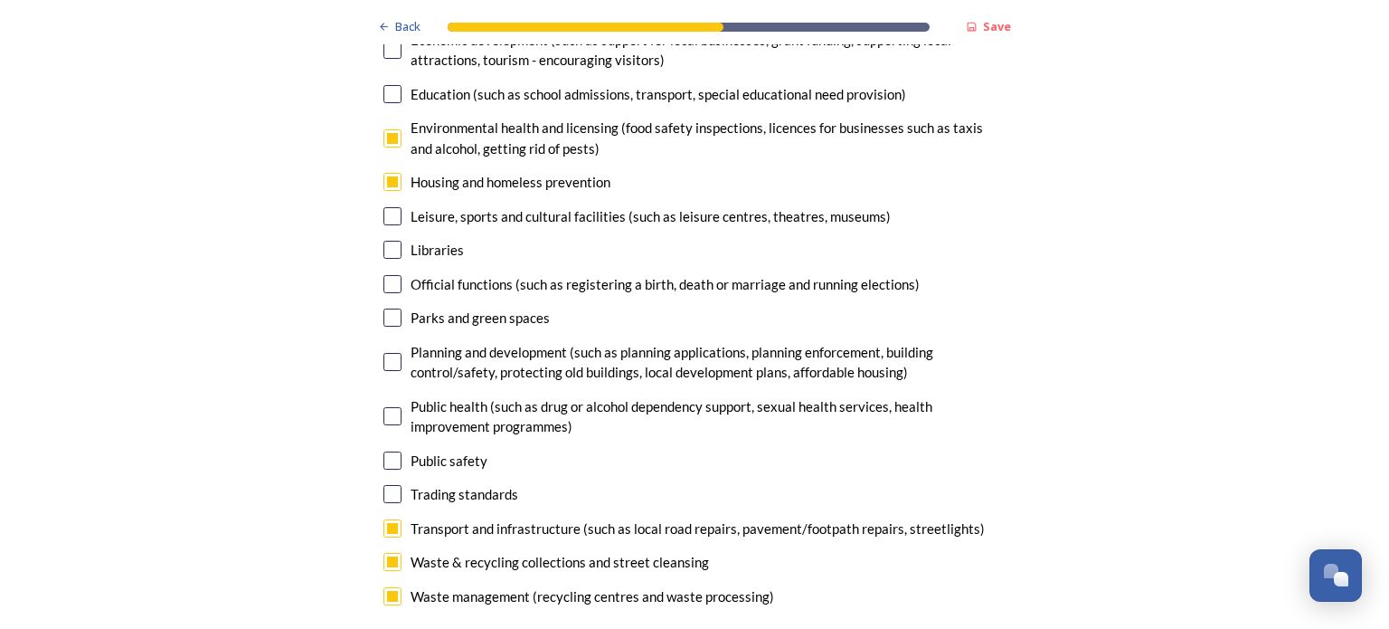
scroll to position [5460, 0]
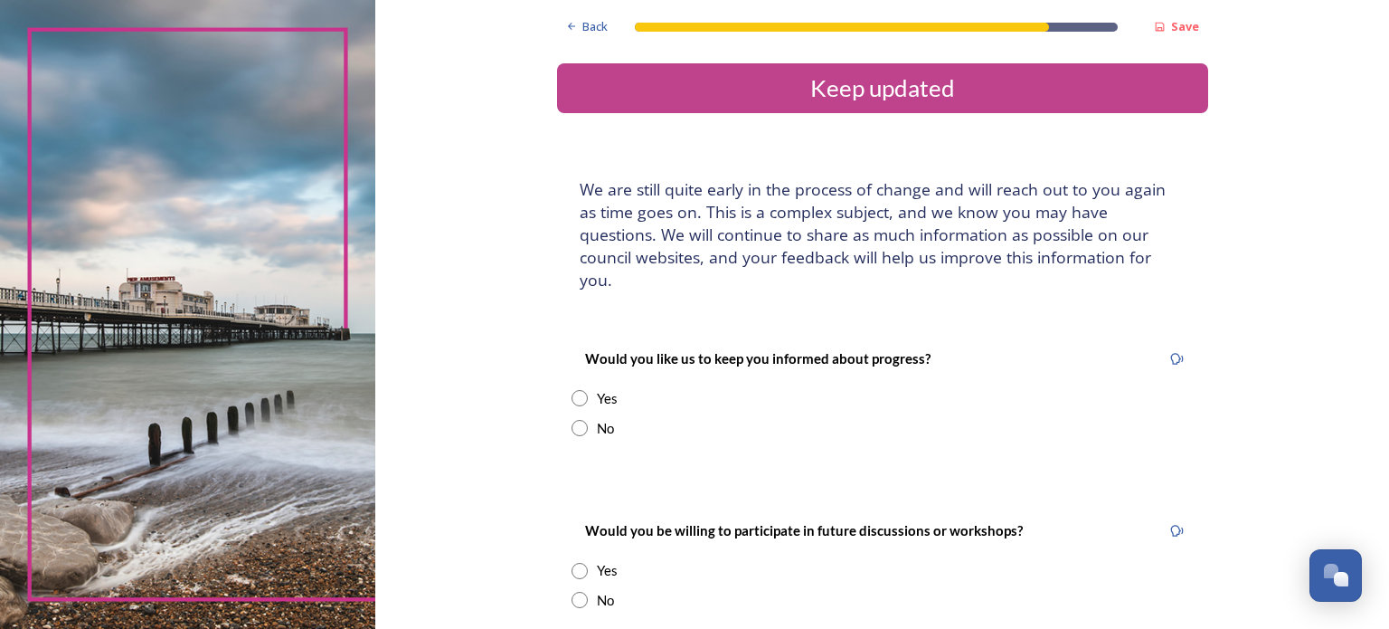
click at [573, 390] on input "radio" at bounding box center [580, 398] width 16 height 16
radio input "true"
click at [771, 560] on input at bounding box center [883, 581] width 622 height 42
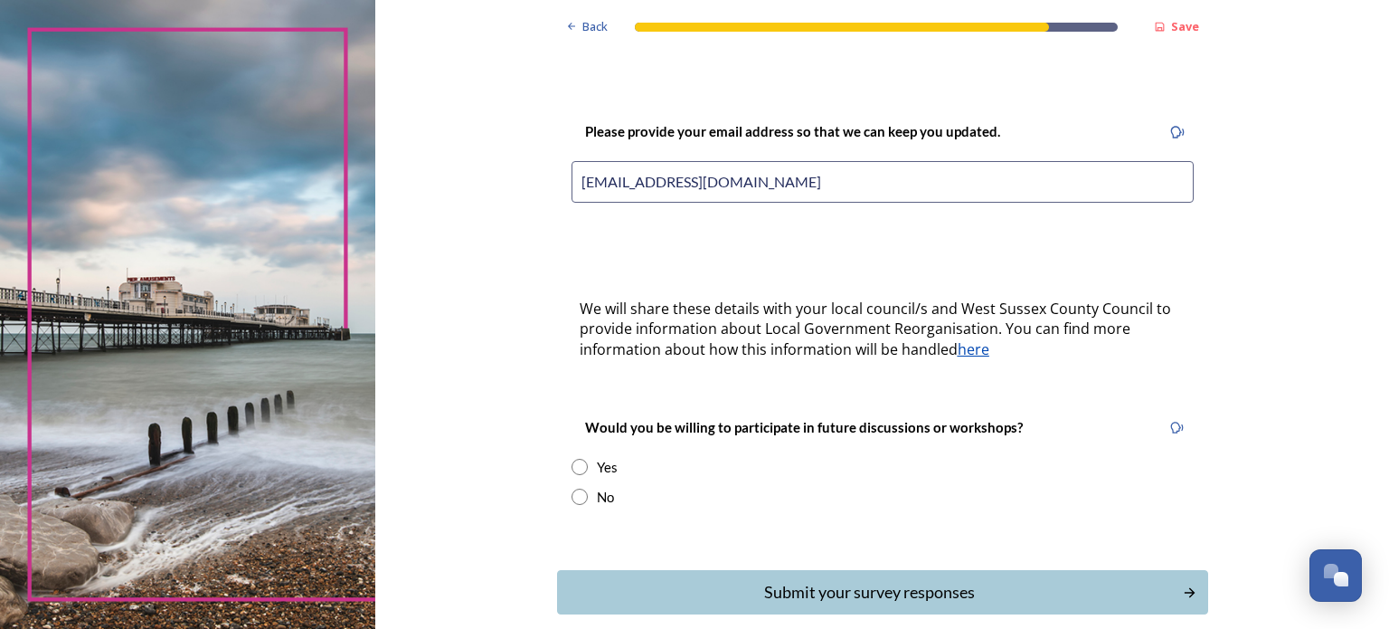
scroll to position [410, 0]
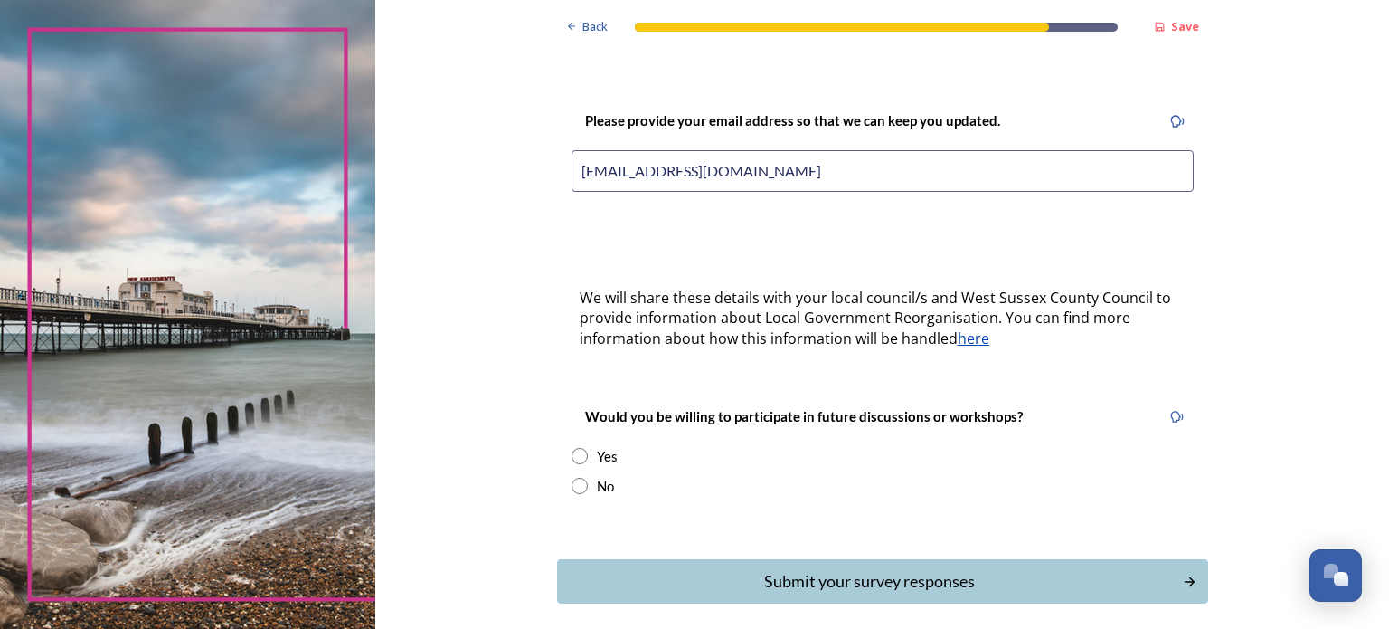
type input "[EMAIL_ADDRESS][DOMAIN_NAME]"
click at [572, 478] on input "radio" at bounding box center [580, 486] width 16 height 16
radio input "true"
click at [1186, 573] on icon "Continue" at bounding box center [1193, 581] width 15 height 16
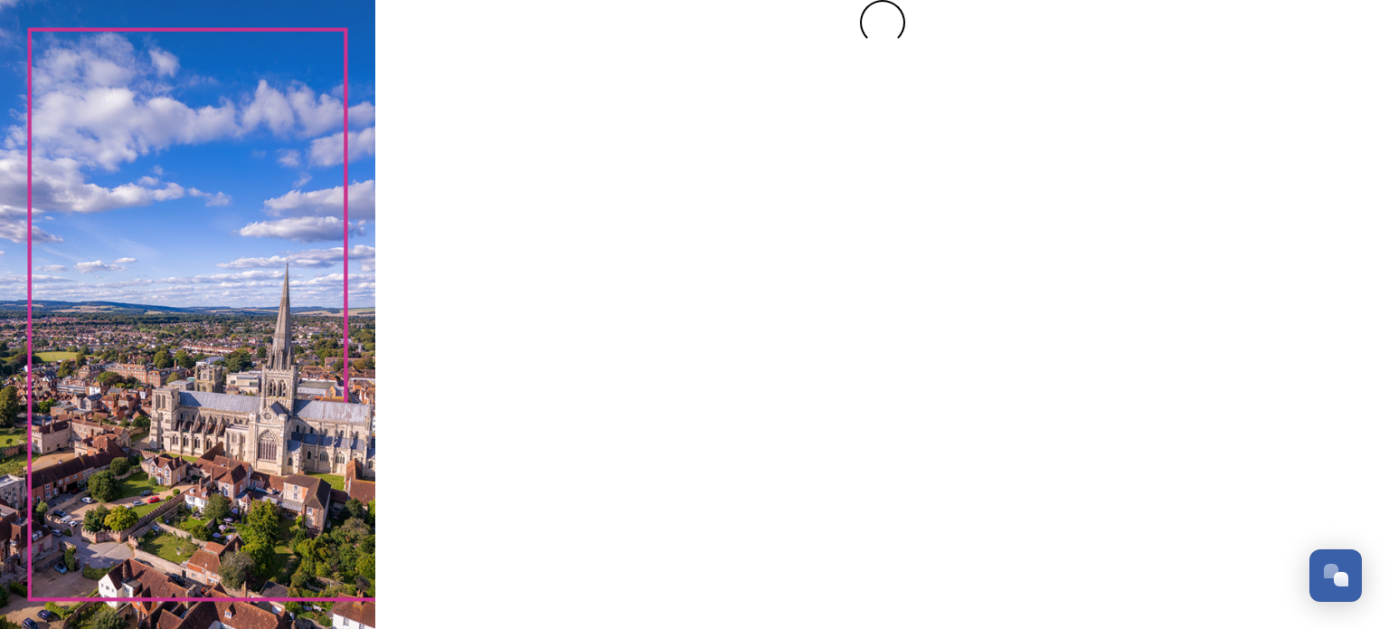
scroll to position [0, 0]
